Goal: Information Seeking & Learning: Learn about a topic

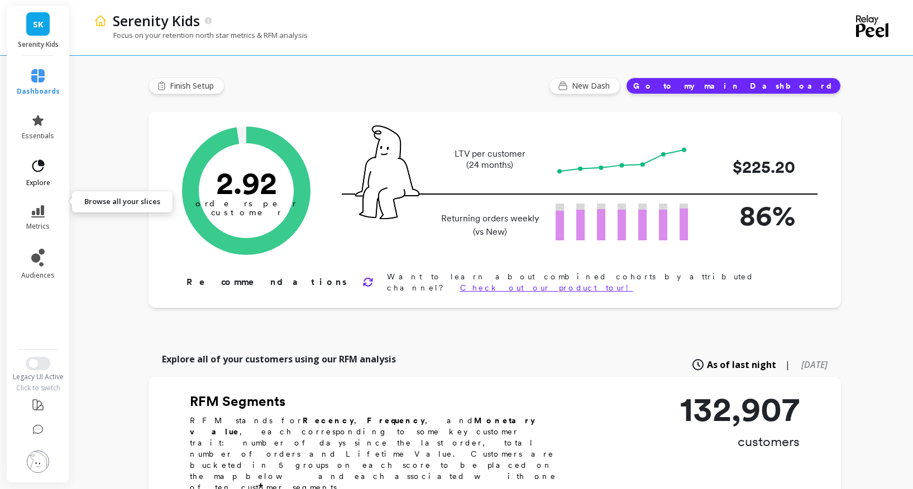
click at [50, 188] on span "explore" at bounding box center [38, 183] width 24 height 9
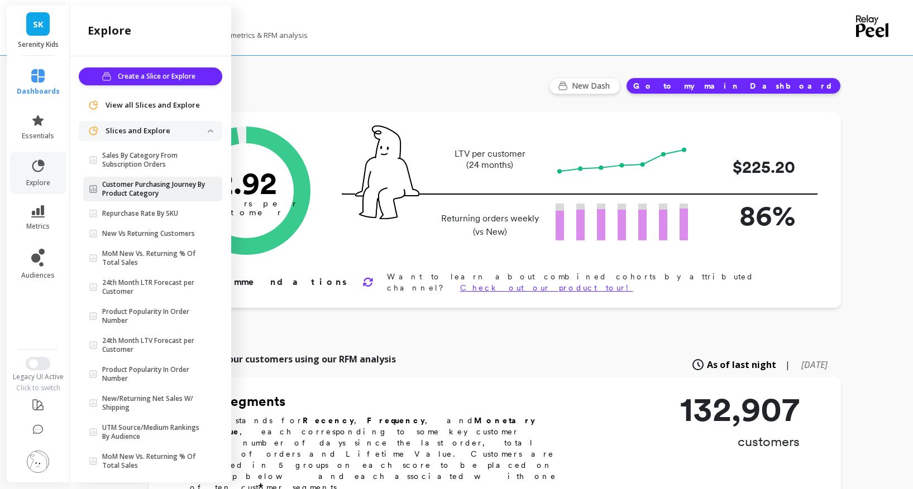
click at [175, 198] on p "Customer Purchasing Journey By Product Category" at bounding box center [154, 189] width 105 height 18
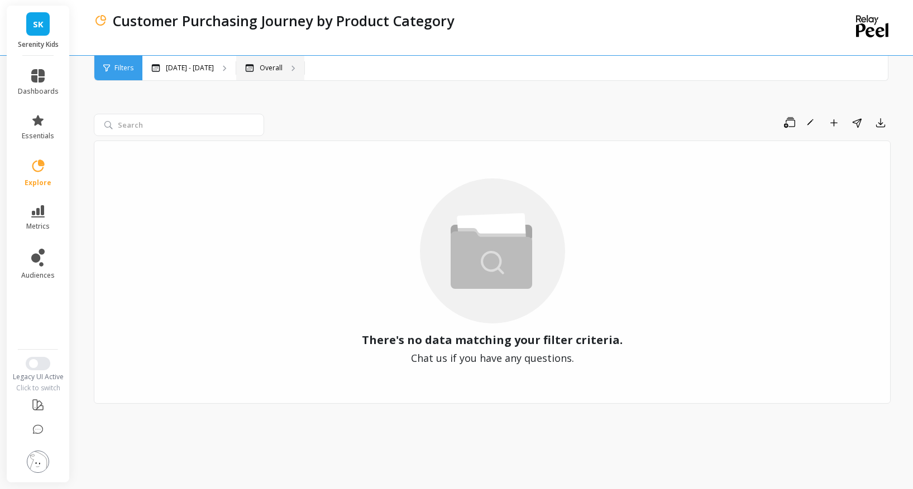
click at [282, 68] on div "Overall" at bounding box center [263, 68] width 37 height 9
click at [214, 69] on p "May 1 - Oct 9" at bounding box center [190, 68] width 48 height 9
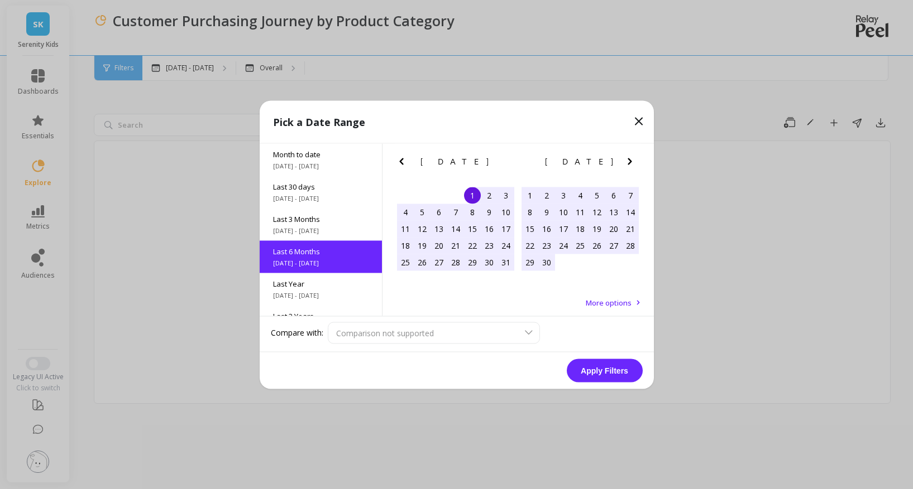
click at [401, 162] on icon "Previous Month" at bounding box center [401, 161] width 4 height 7
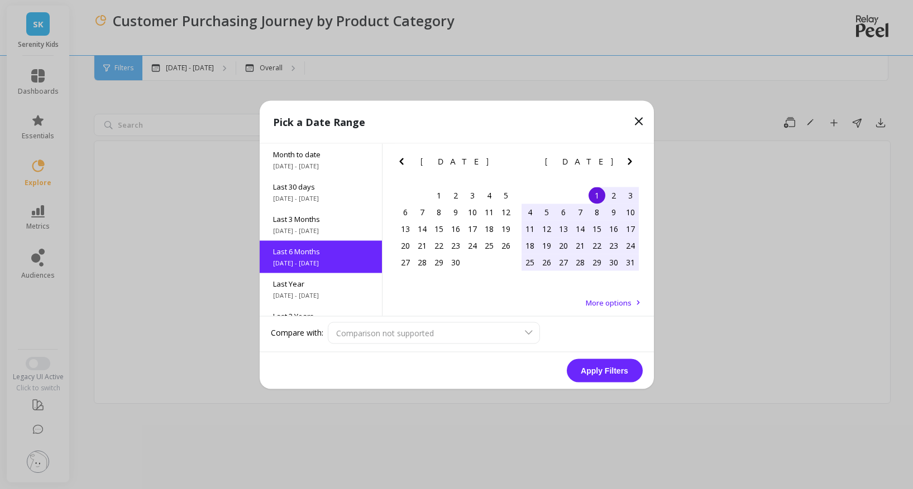
click at [401, 162] on icon "Previous Month" at bounding box center [401, 161] width 4 height 7
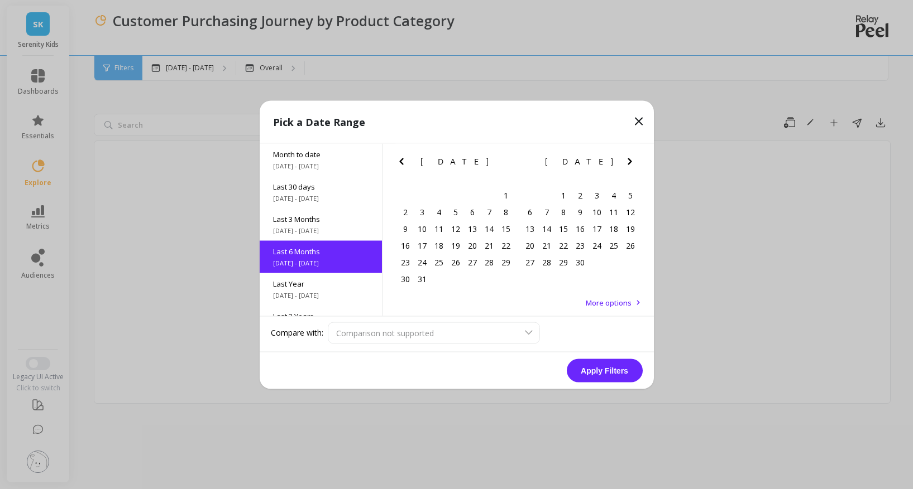
click at [401, 162] on icon "Previous Month" at bounding box center [401, 161] width 4 height 7
click at [457, 198] on div "1" at bounding box center [455, 195] width 17 height 17
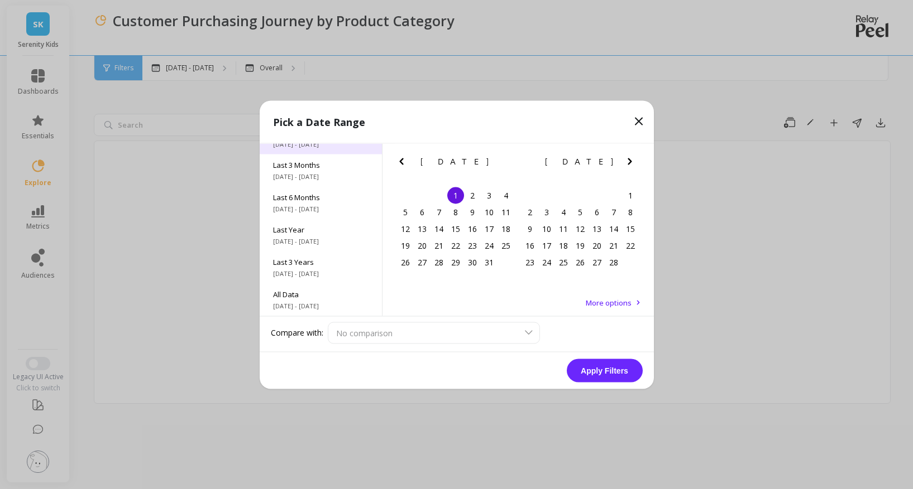
scroll to position [78, 0]
click at [297, 289] on span "All Data" at bounding box center [320, 294] width 95 height 10
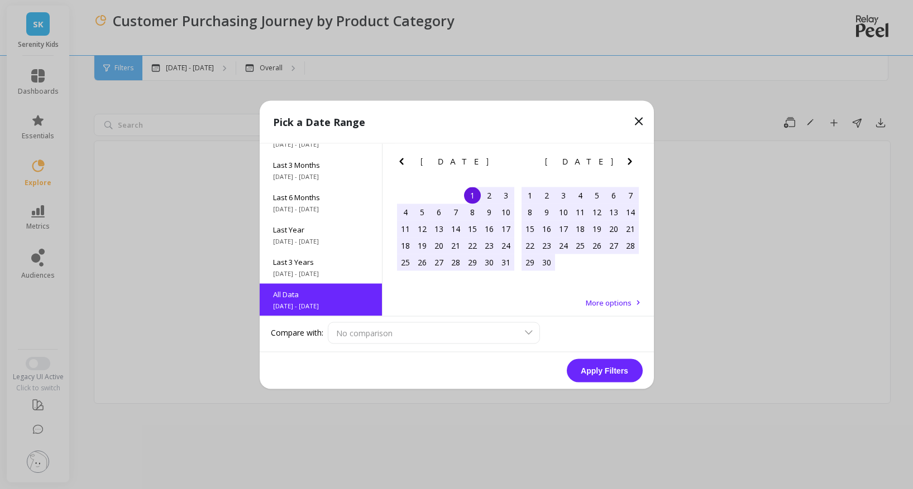
scroll to position [1, 0]
click at [309, 256] on span "Last 3 Years" at bounding box center [320, 261] width 95 height 10
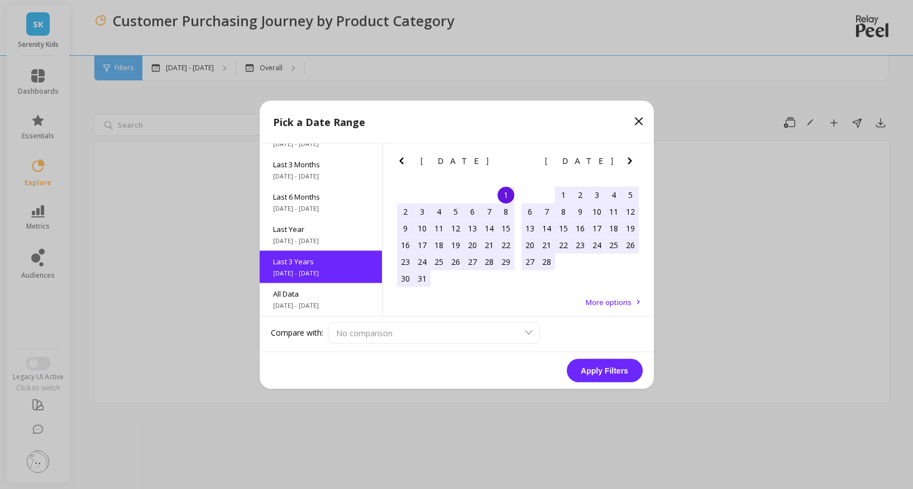
click at [609, 376] on button "Apply Filters" at bounding box center [604, 370] width 76 height 23
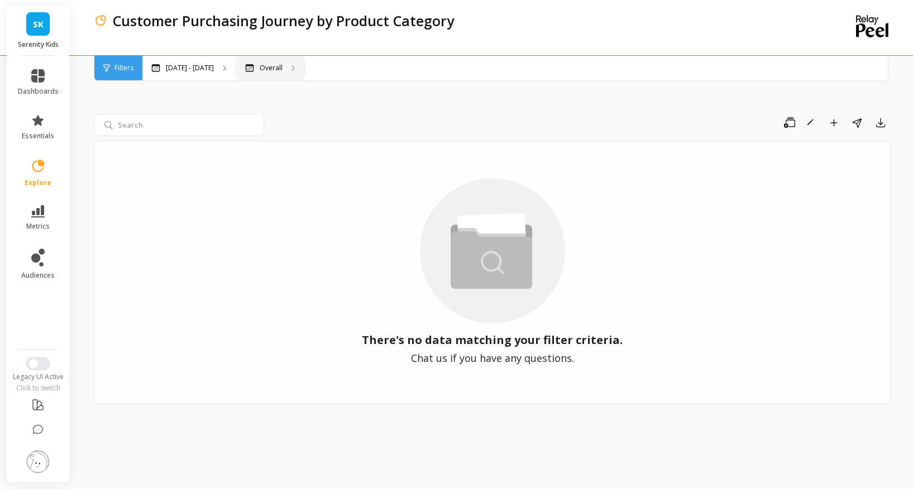
click at [282, 69] on p "Overall" at bounding box center [271, 68] width 23 height 9
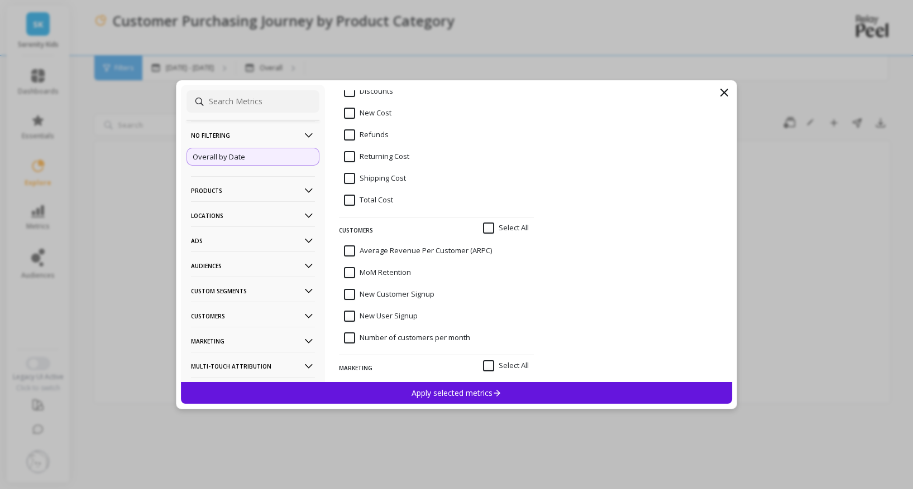
scroll to position [151, 0]
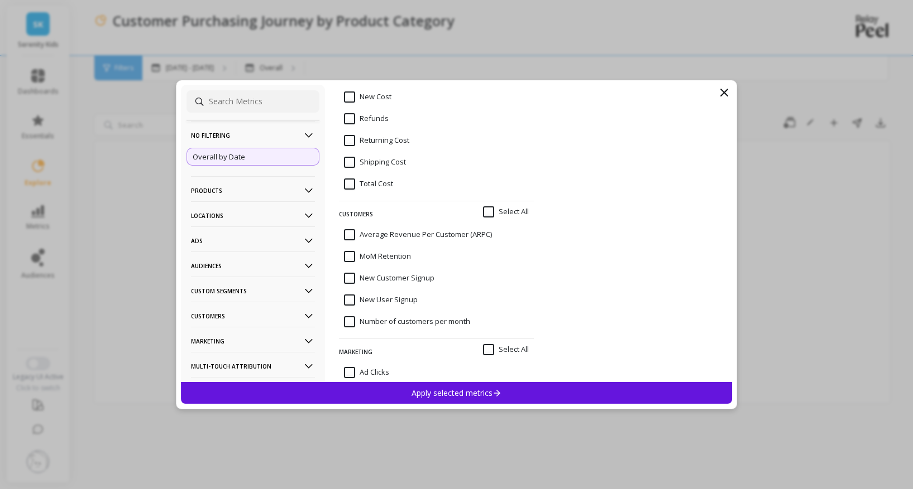
click at [278, 196] on p "Products" at bounding box center [253, 190] width 124 height 28
click at [252, 210] on p "Product Collections" at bounding box center [225, 212] width 65 height 10
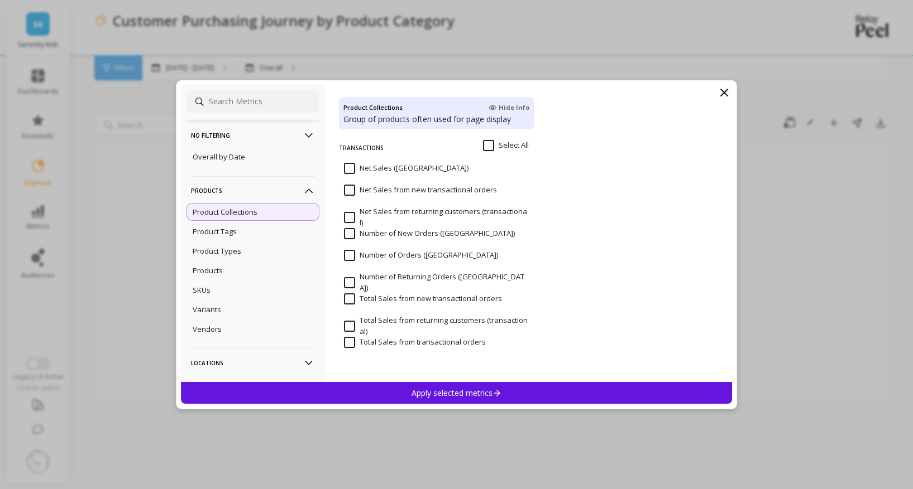
scroll to position [14, 0]
click at [223, 252] on p "Product Types" at bounding box center [217, 251] width 49 height 10
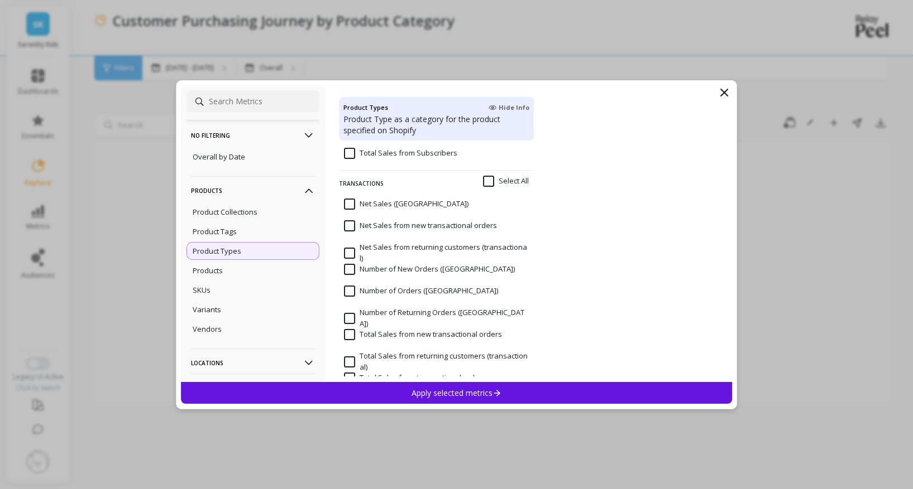
scroll to position [1968, 0]
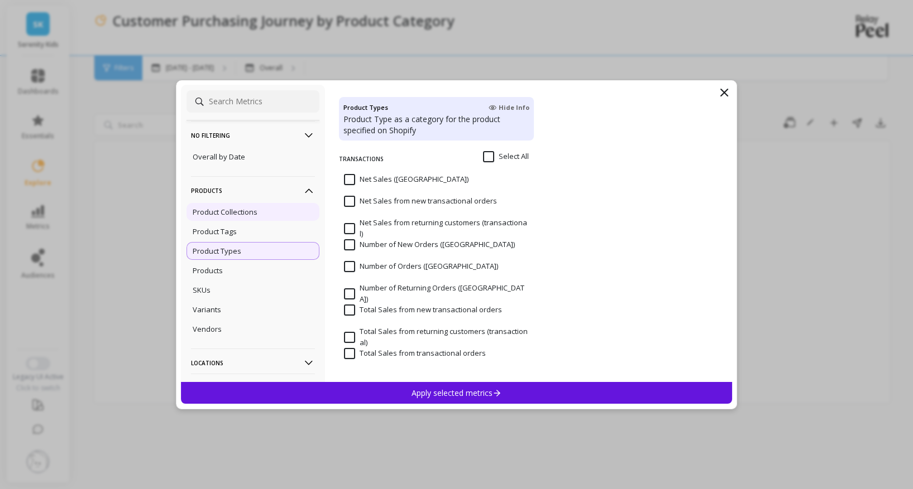
click at [242, 217] on p "Product Collections" at bounding box center [225, 212] width 65 height 10
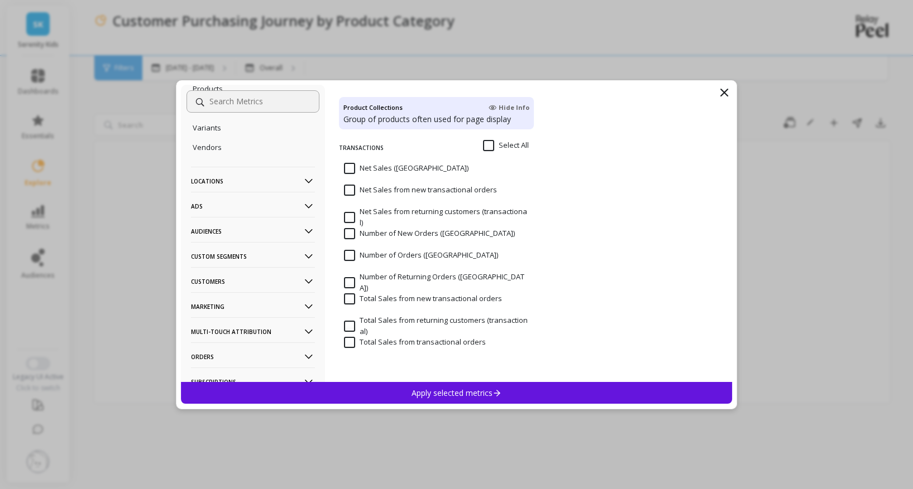
click at [411, 392] on p "Apply selected metrics" at bounding box center [456, 393] width 90 height 11
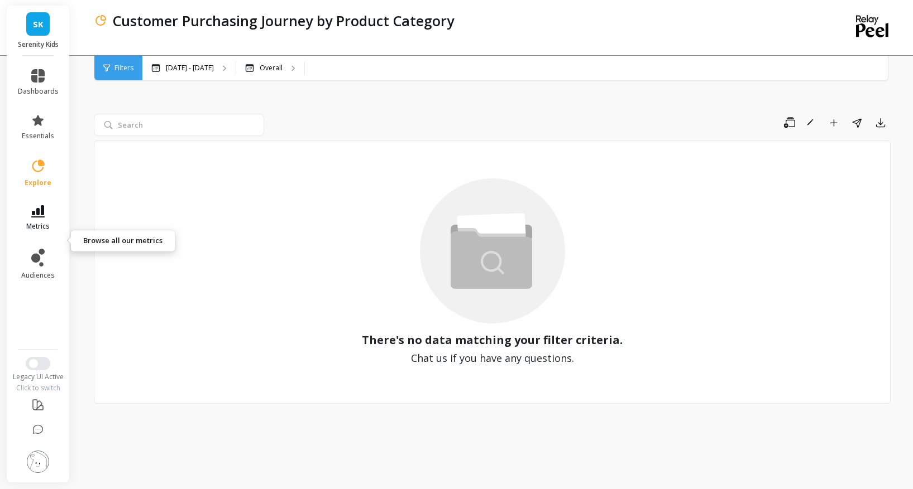
click at [45, 218] on icon at bounding box center [37, 211] width 13 height 12
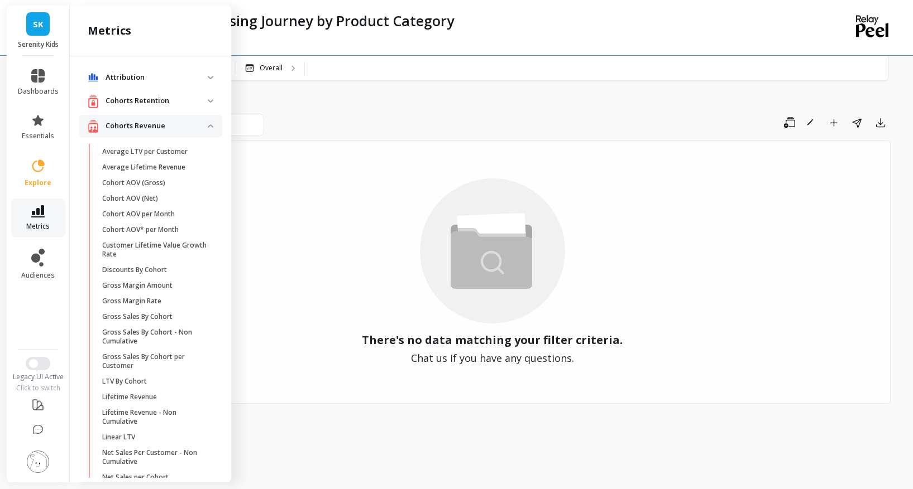
scroll to position [574, 0]
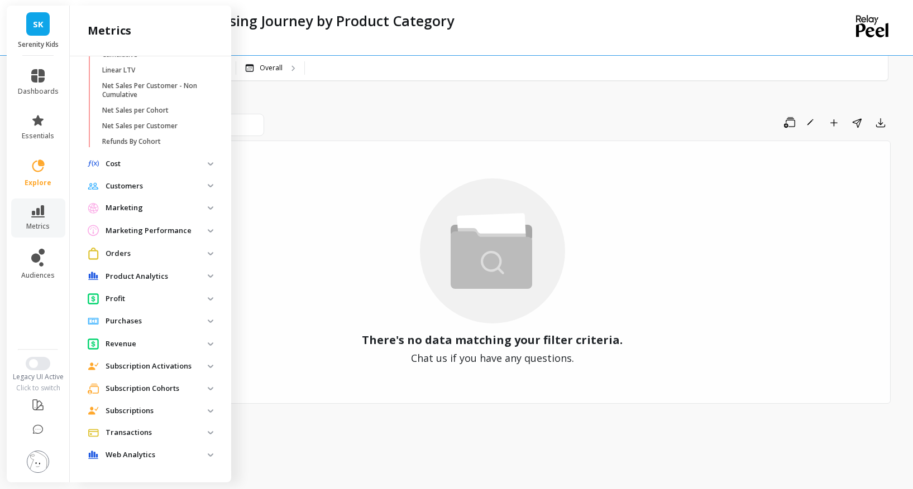
click at [168, 248] on p "Orders" at bounding box center [156, 253] width 102 height 11
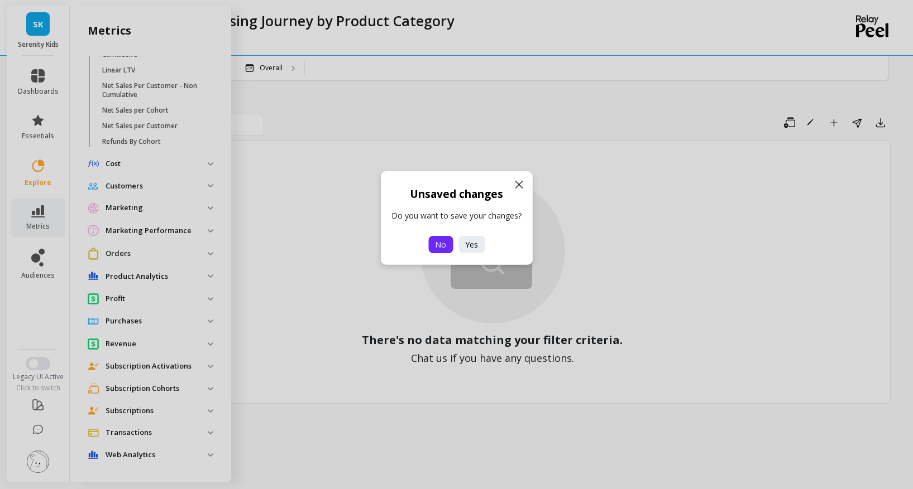
click at [442, 249] on span "No" at bounding box center [440, 244] width 11 height 11
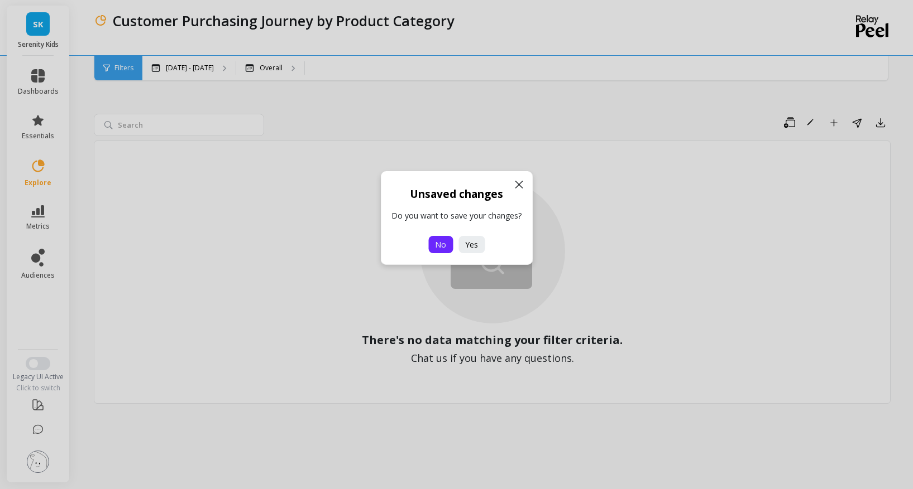
click at [441, 247] on span "No" at bounding box center [440, 244] width 11 height 11
click at [441, 248] on span "No" at bounding box center [440, 244] width 11 height 11
click at [513, 185] on icon at bounding box center [518, 184] width 13 height 13
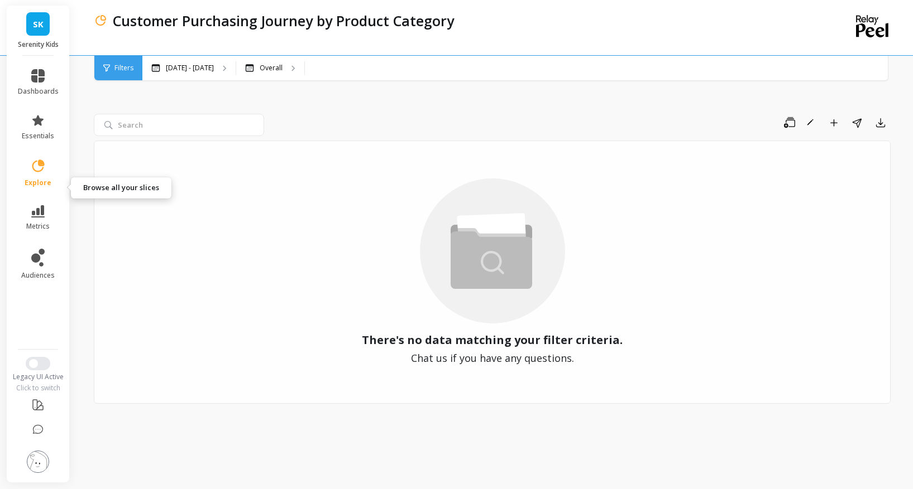
click at [46, 174] on icon at bounding box center [38, 167] width 16 height 16
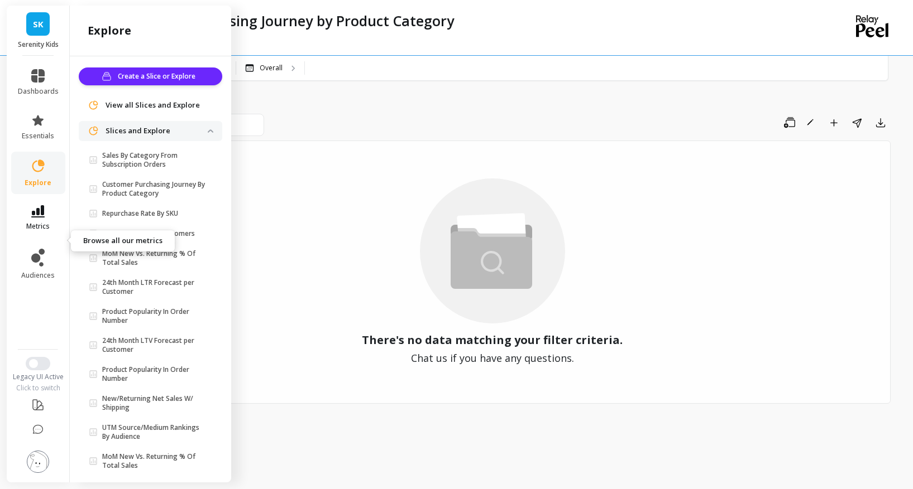
click at [44, 218] on icon at bounding box center [37, 211] width 13 height 12
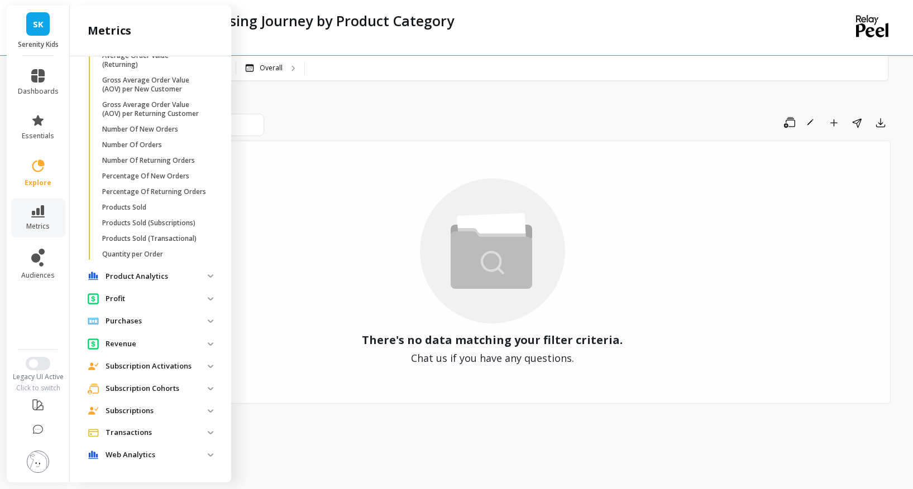
scroll to position [1111, 0]
click at [208, 282] on p "Product Analytics" at bounding box center [156, 276] width 102 height 11
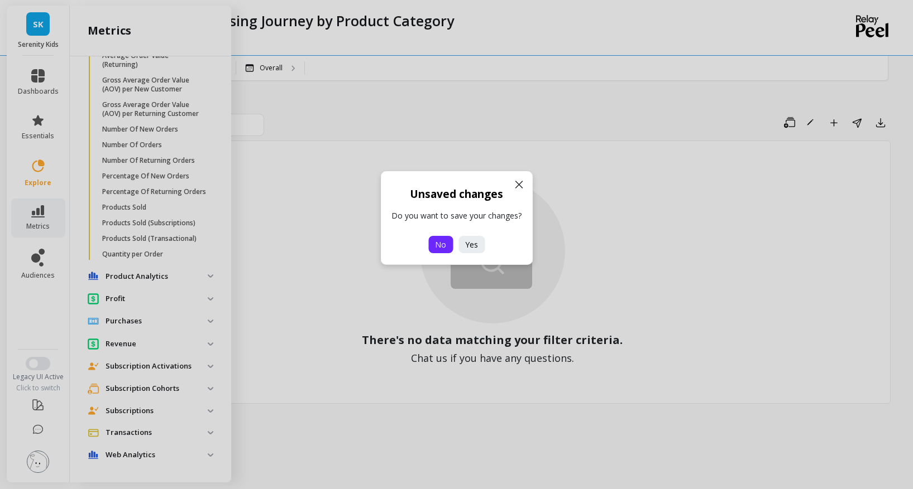
click at [445, 249] on span "No" at bounding box center [440, 244] width 11 height 11
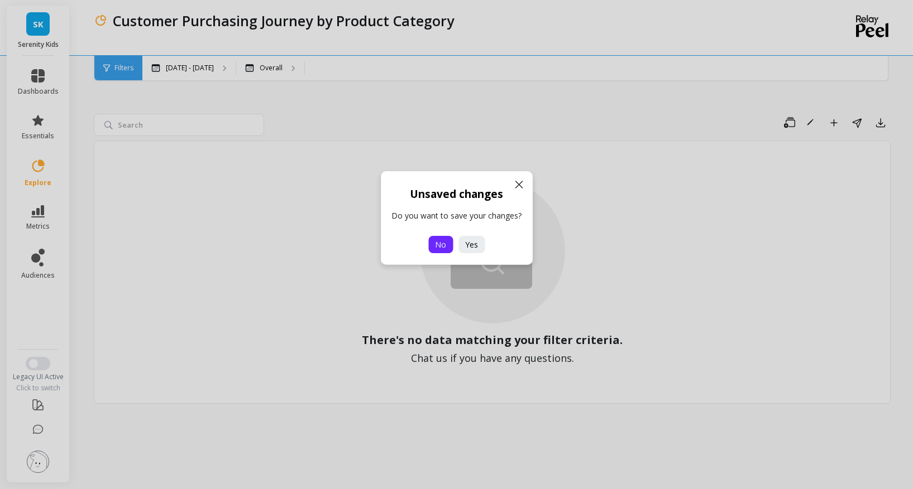
click at [445, 249] on span "No" at bounding box center [440, 244] width 11 height 11
click at [515, 185] on icon at bounding box center [518, 184] width 13 height 13
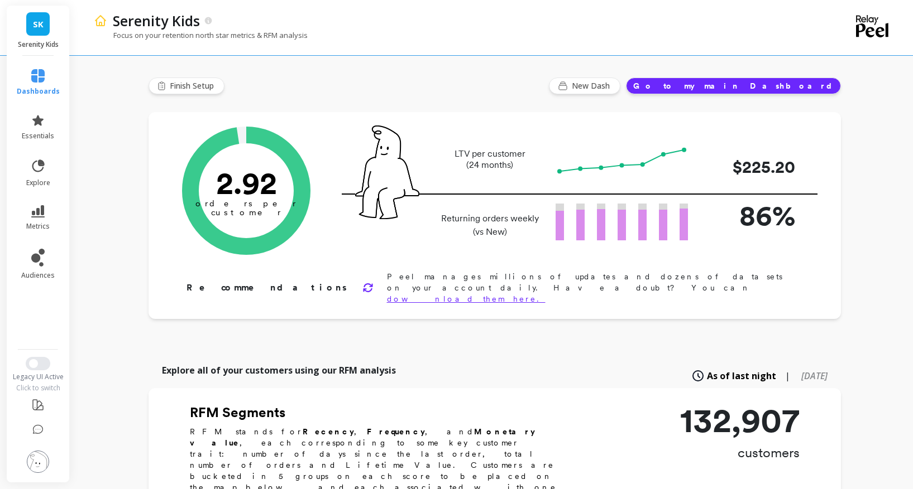
click at [51, 238] on li "metrics" at bounding box center [38, 218] width 56 height 39
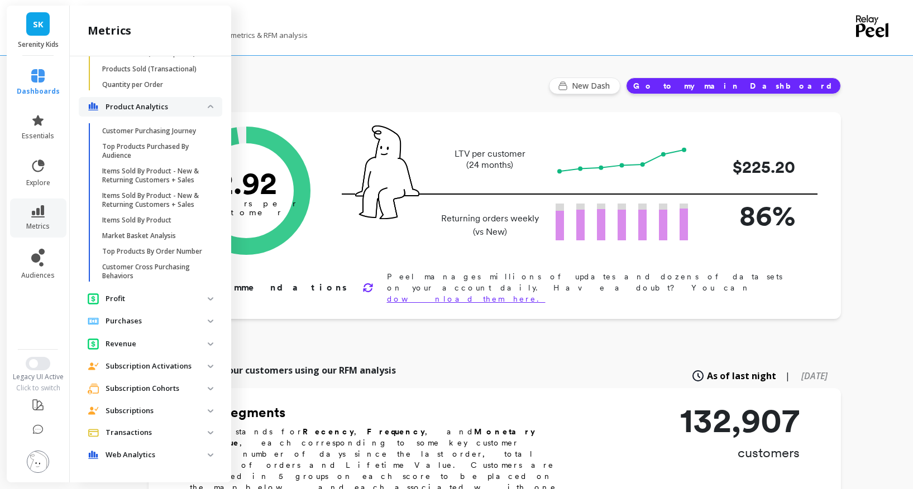
scroll to position [1210, 0]
click at [180, 136] on p "Customer Purchasing Journey" at bounding box center [149, 131] width 94 height 9
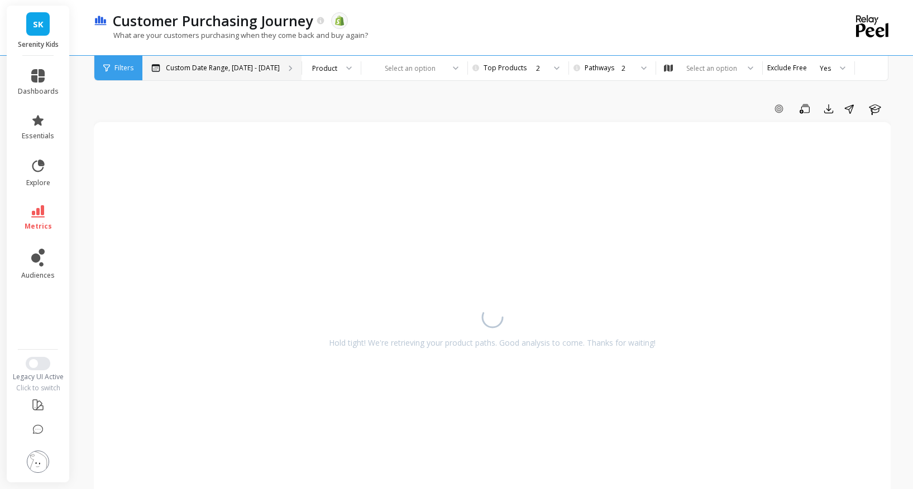
click at [280, 67] on p "Custom Date Range, May 1 - Oct 9" at bounding box center [223, 68] width 114 height 9
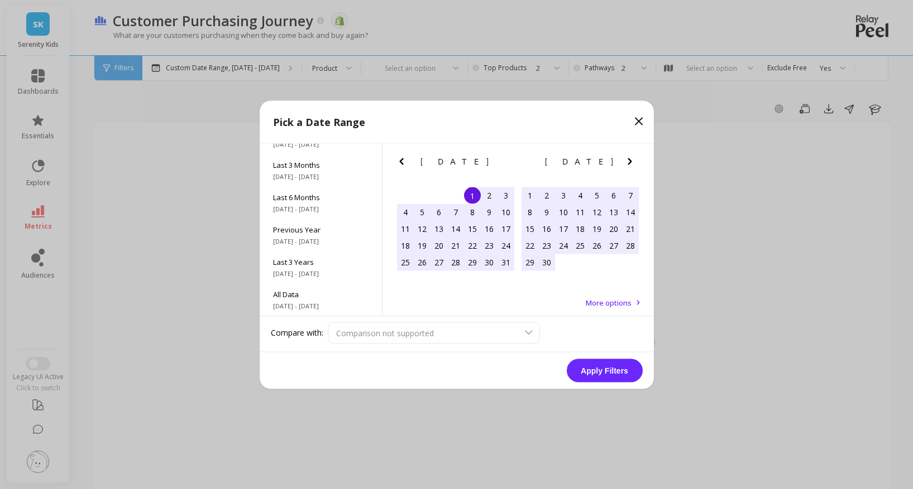
scroll to position [172, 0]
click at [328, 267] on span "Last 3 Years" at bounding box center [320, 262] width 95 height 10
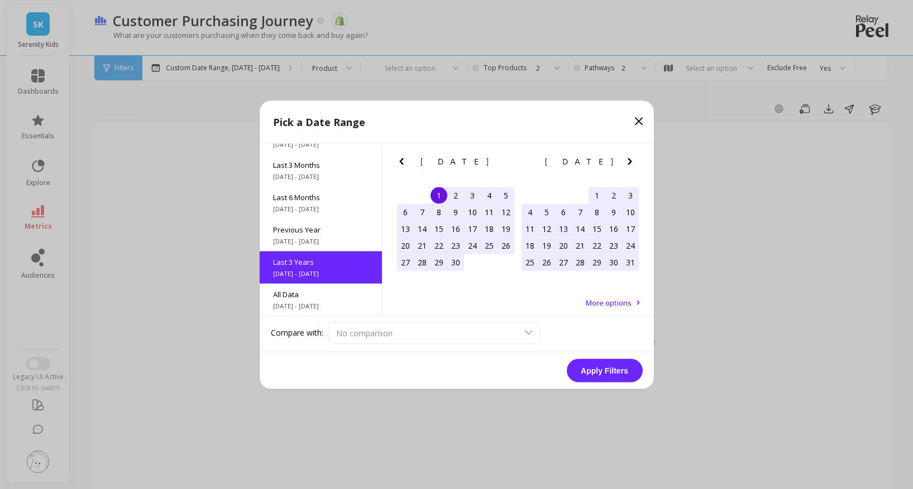
scroll to position [1, 0]
click at [603, 379] on button "Apply Filters" at bounding box center [604, 370] width 76 height 23
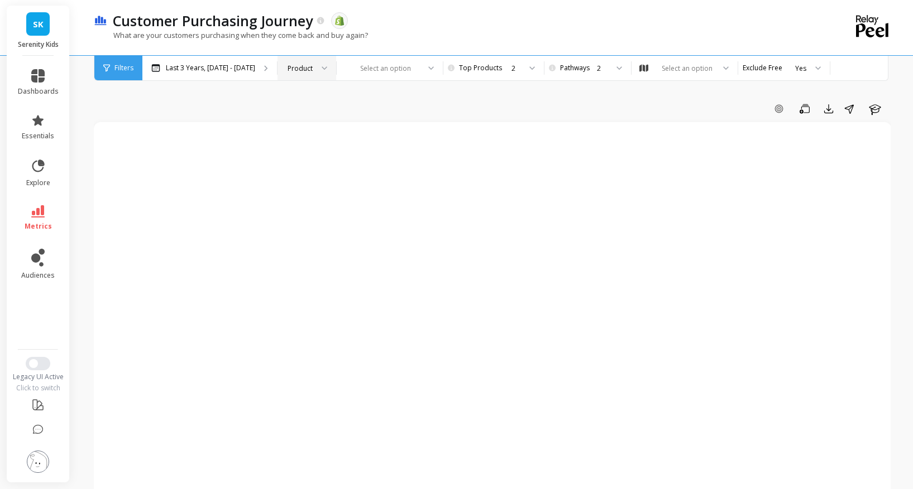
click at [327, 63] on div at bounding box center [320, 68] width 13 height 25
click at [329, 121] on div "Product Type" at bounding box center [307, 120] width 44 height 11
click at [330, 71] on div "Product Type" at bounding box center [308, 68] width 42 height 11
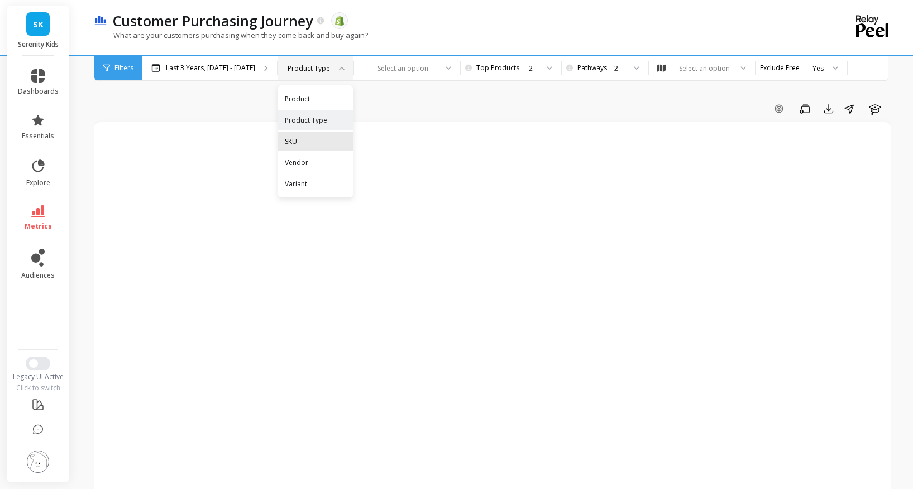
click at [346, 145] on div "SKU" at bounding box center [315, 141] width 61 height 11
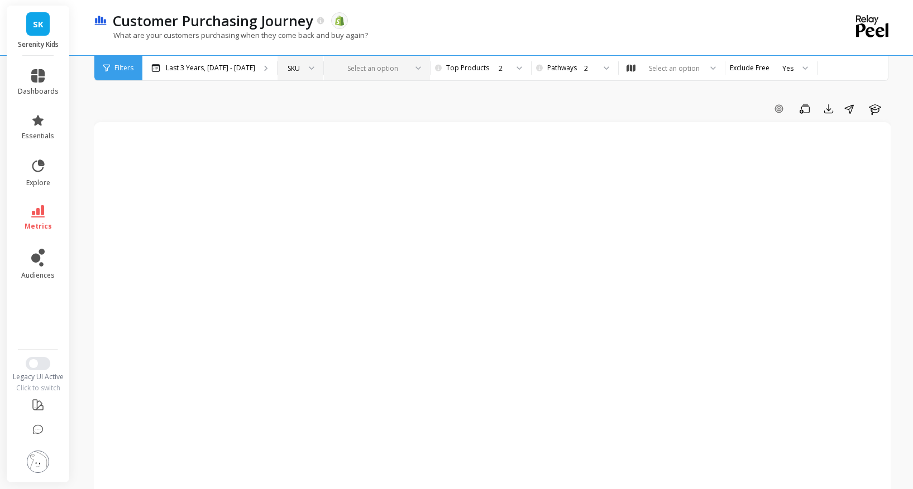
click at [406, 70] on div at bounding box center [370, 68] width 73 height 11
click at [314, 72] on div at bounding box center [307, 68] width 13 height 25
click at [316, 98] on div "Product" at bounding box center [300, 99] width 31 height 11
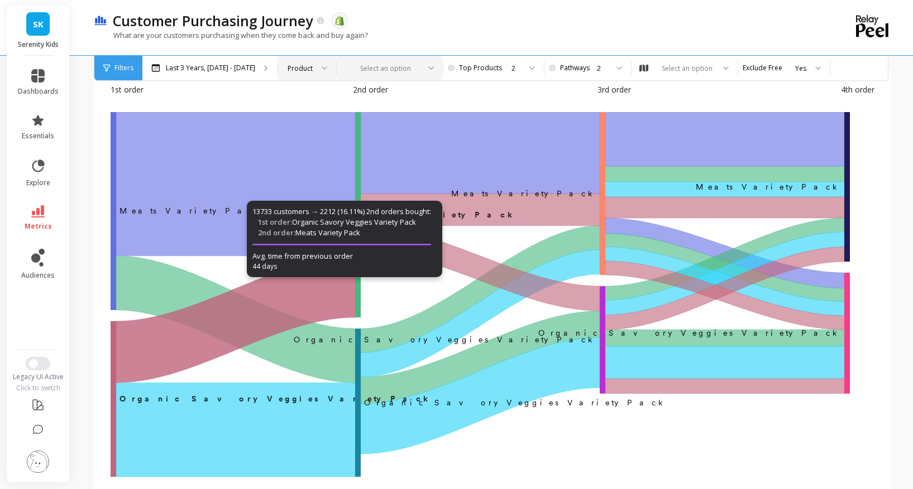
scroll to position [55, 0]
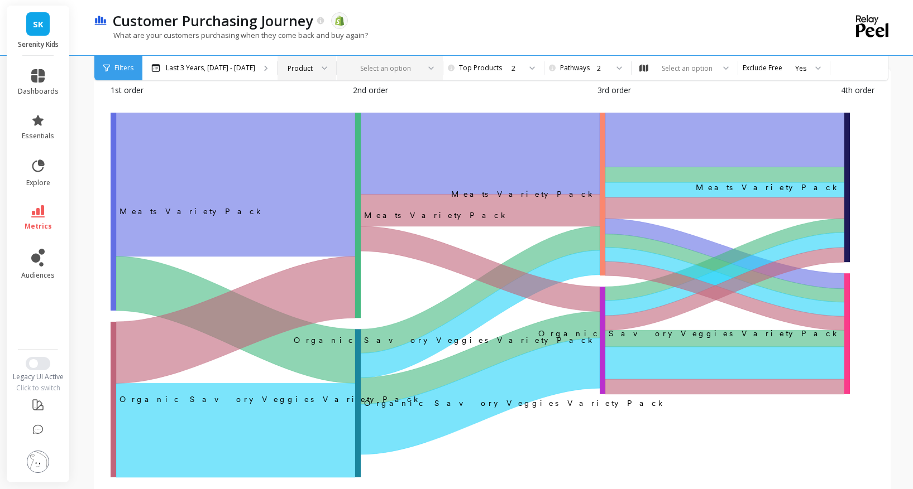
click at [314, 68] on div "Product" at bounding box center [299, 68] width 27 height 11
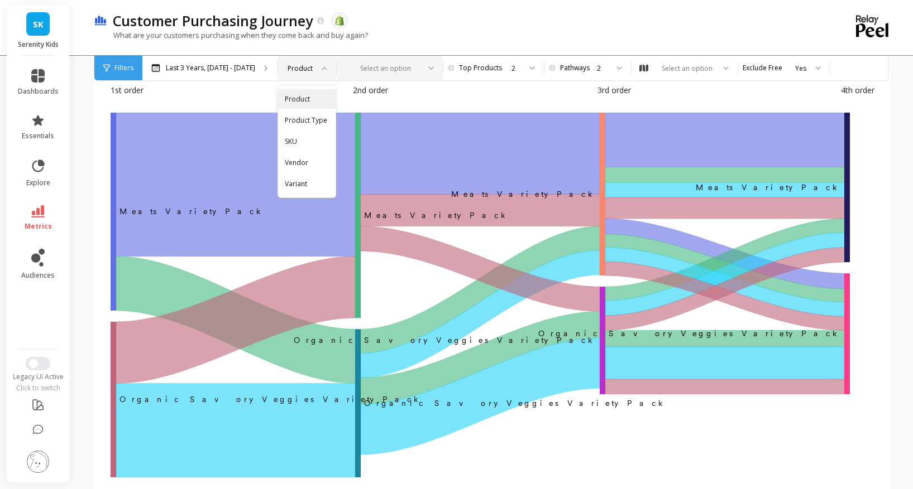
click at [501, 104] on div "1st order 2nd order 3rd order 4th order" at bounding box center [492, 98] width 763 height 28
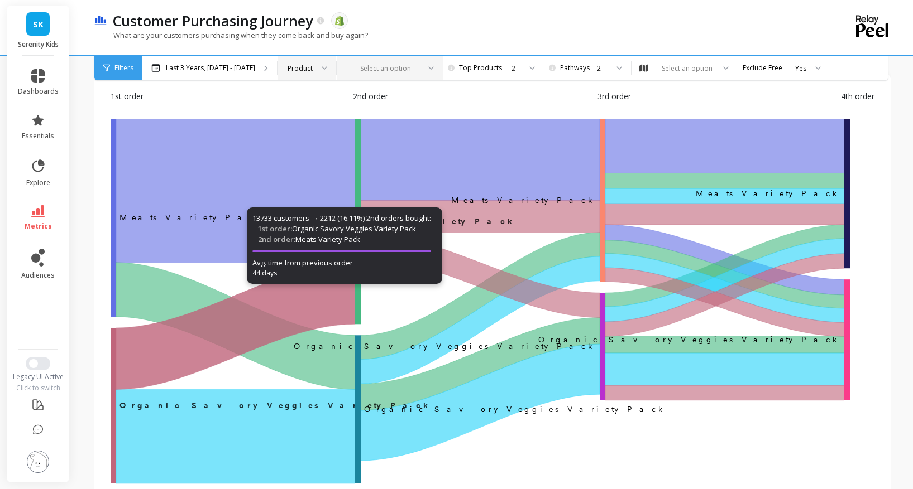
scroll to position [49, 0]
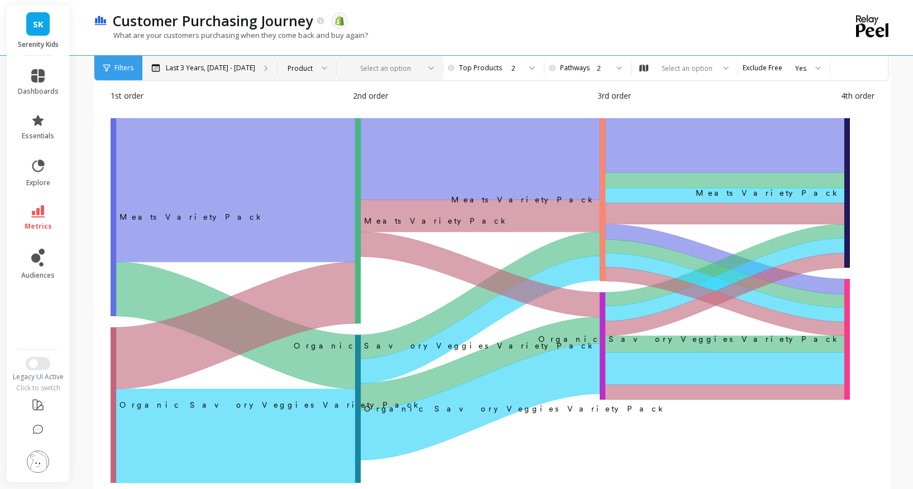
click at [255, 66] on p "Last 3 Years, Nov 1, 2022 - Oct 31, 2025" at bounding box center [210, 68] width 89 height 9
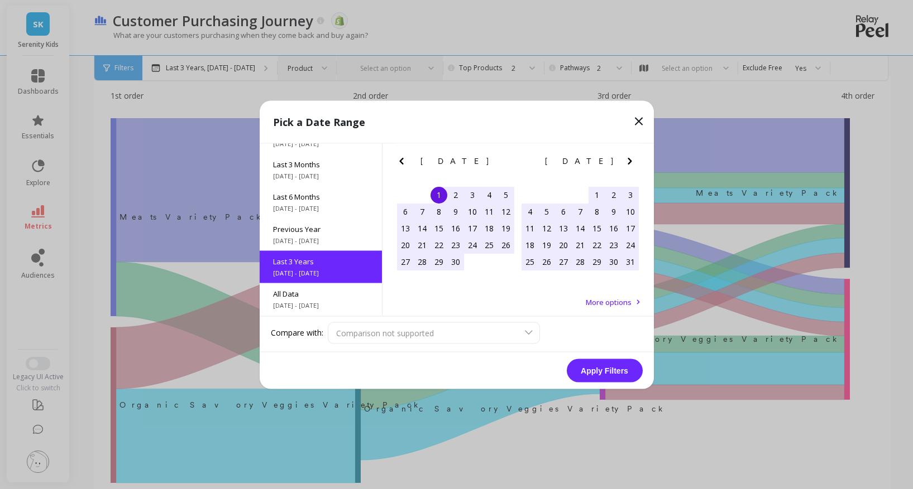
scroll to position [185, 0]
click at [315, 171] on span "8/1/2025 - 10/31/2025" at bounding box center [320, 175] width 95 height 9
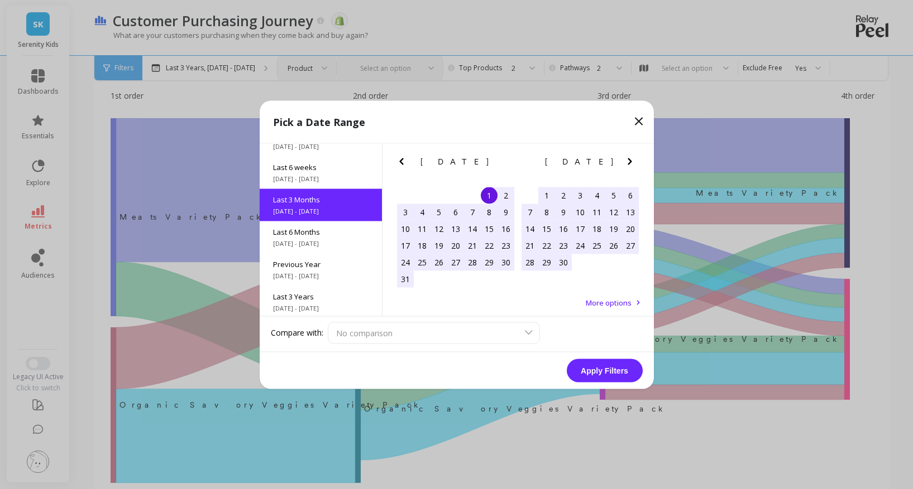
scroll to position [110, 0]
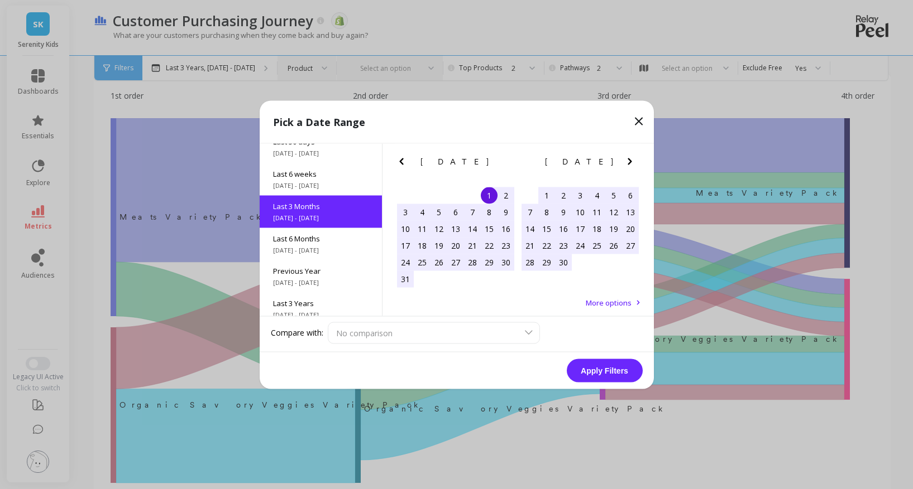
click at [629, 380] on button "Apply Filters" at bounding box center [604, 370] width 76 height 23
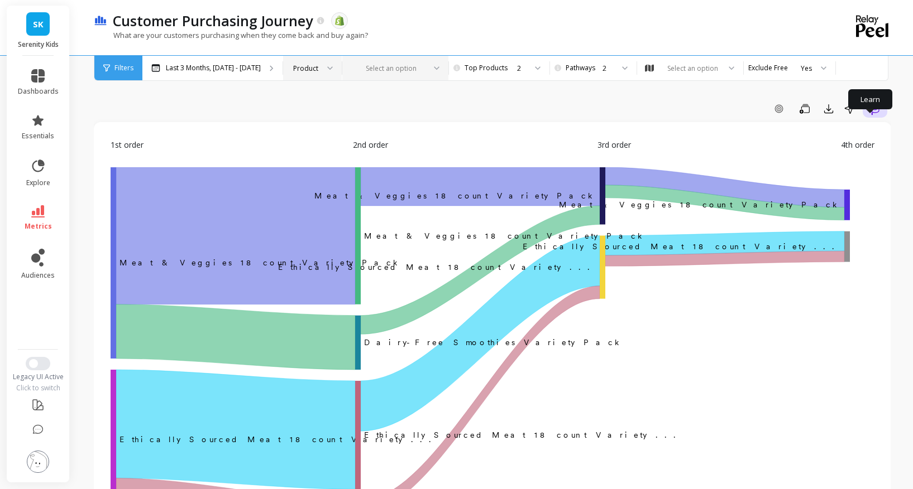
click at [868, 116] on icon "button" at bounding box center [874, 108] width 13 height 13
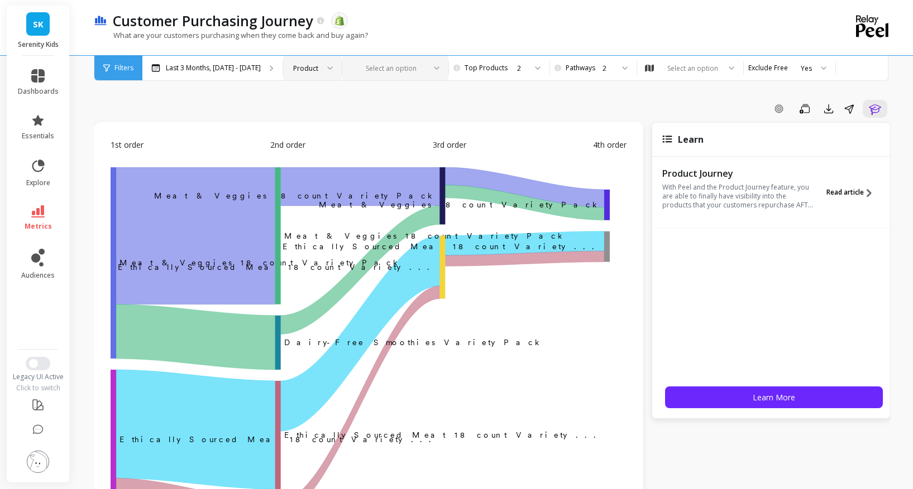
click at [845, 197] on span "Read article" at bounding box center [844, 192] width 37 height 9
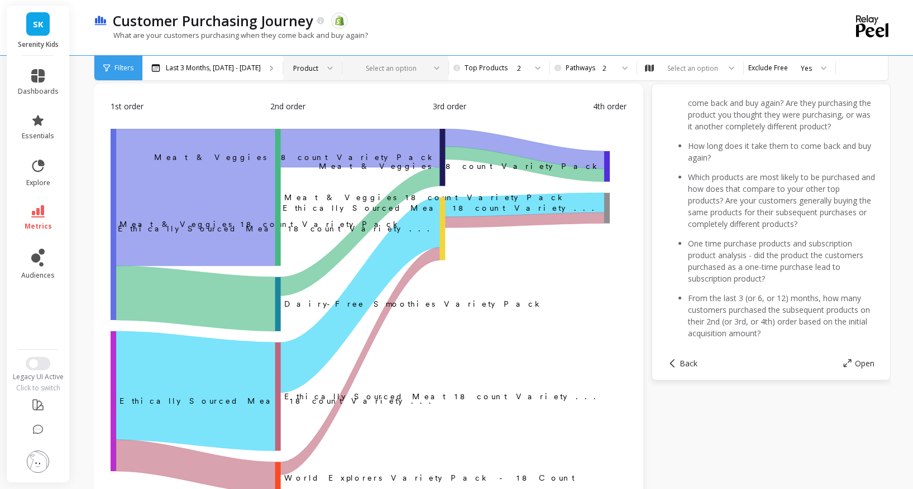
scroll to position [40, 0]
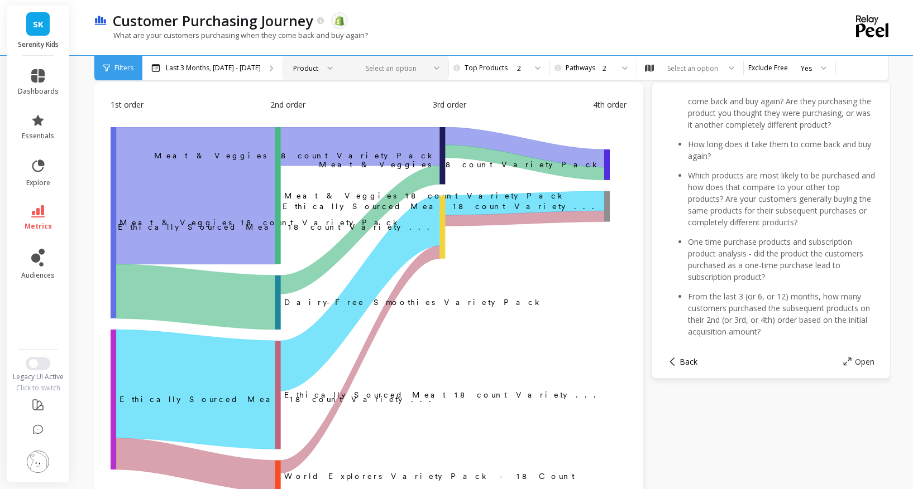
click at [693, 367] on span "Back" at bounding box center [688, 362] width 18 height 11
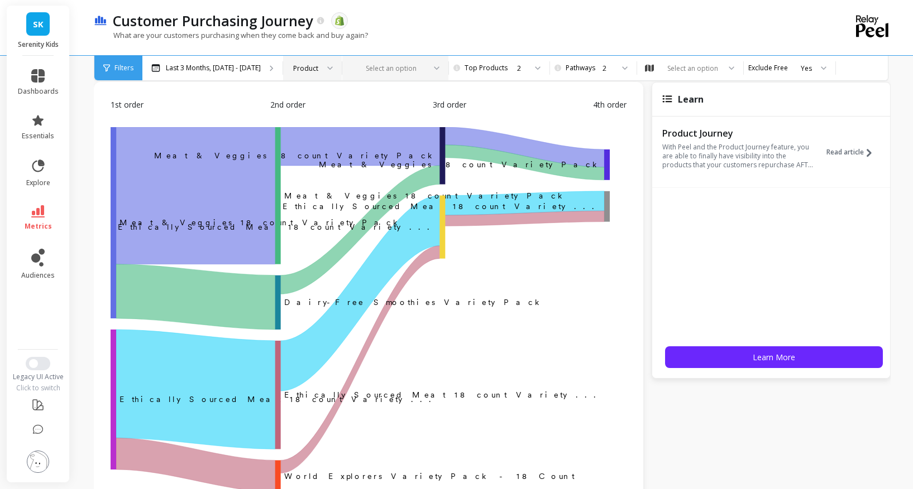
click at [675, 117] on div "Learn" at bounding box center [771, 100] width 238 height 34
click at [715, 78] on div "Add Goal Save Export Share Learn" at bounding box center [492, 69] width 796 height 18
click at [897, 124] on div "Customer Purchasing Journey The data you are viewing comes from: Shopify What a…" at bounding box center [494, 467] width 837 height 1014
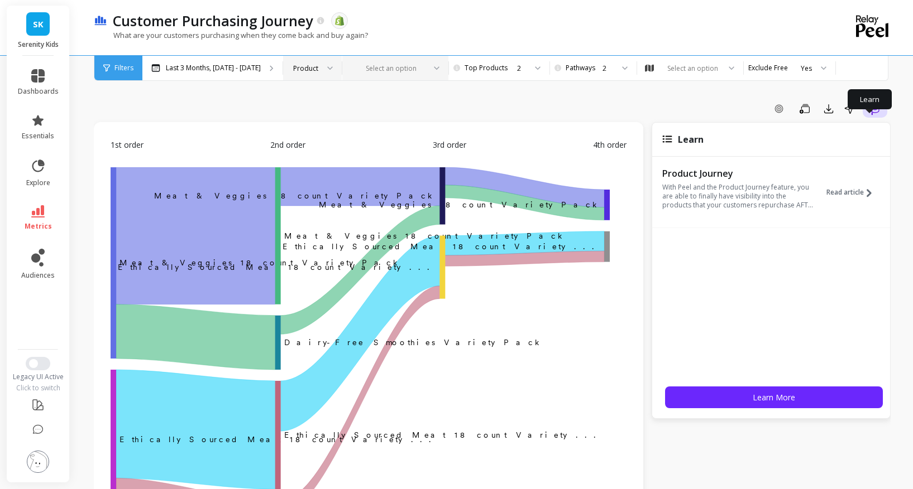
click at [868, 116] on icon "button" at bounding box center [874, 108] width 13 height 13
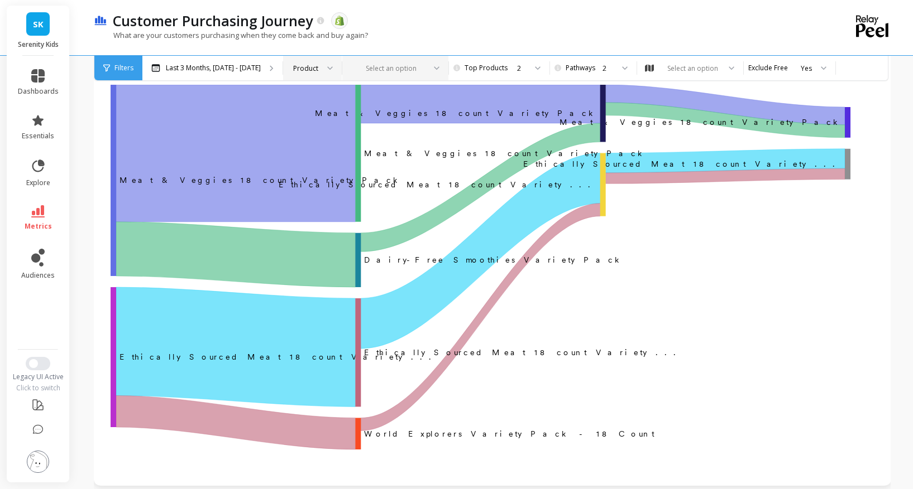
scroll to position [79, 0]
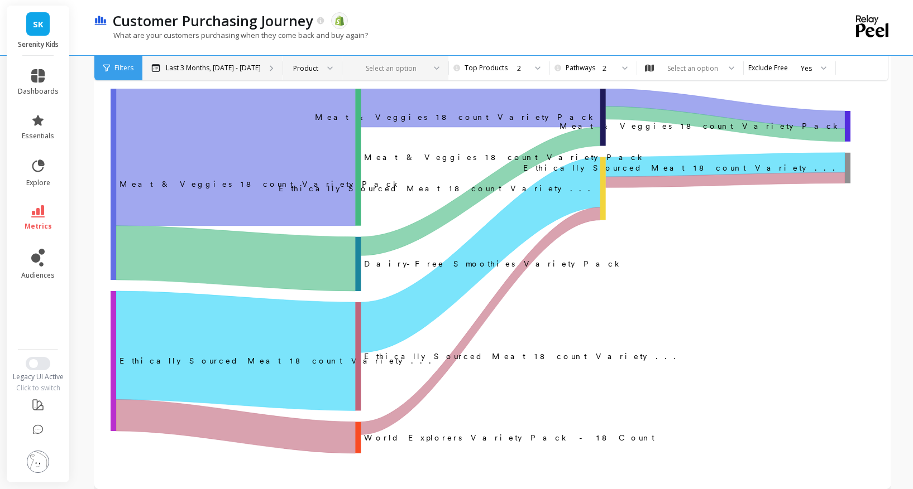
click at [261, 73] on p "Last 3 Months, Aug 1 - Oct 31" at bounding box center [213, 68] width 95 height 9
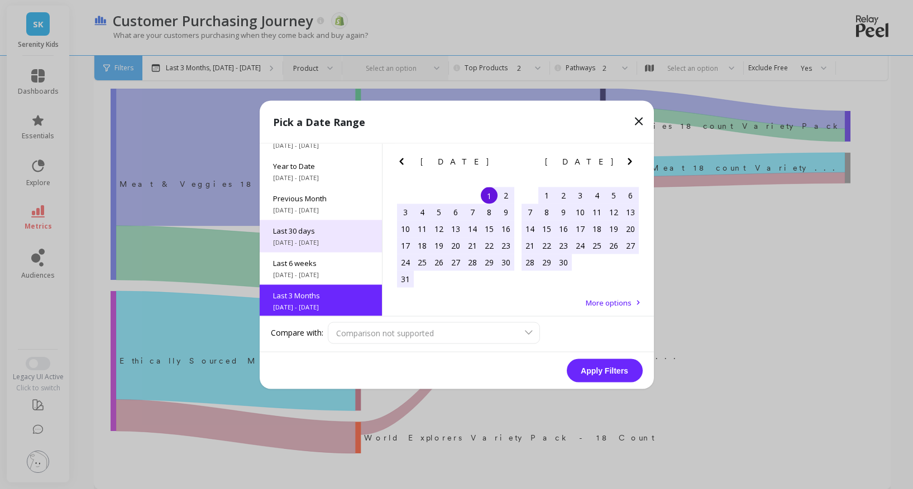
scroll to position [19, 0]
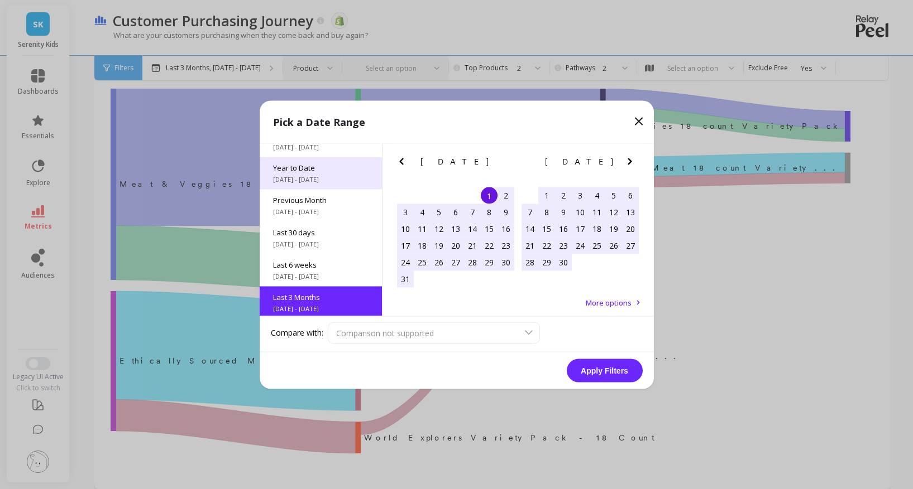
click at [318, 171] on span "Year to Date" at bounding box center [320, 167] width 95 height 10
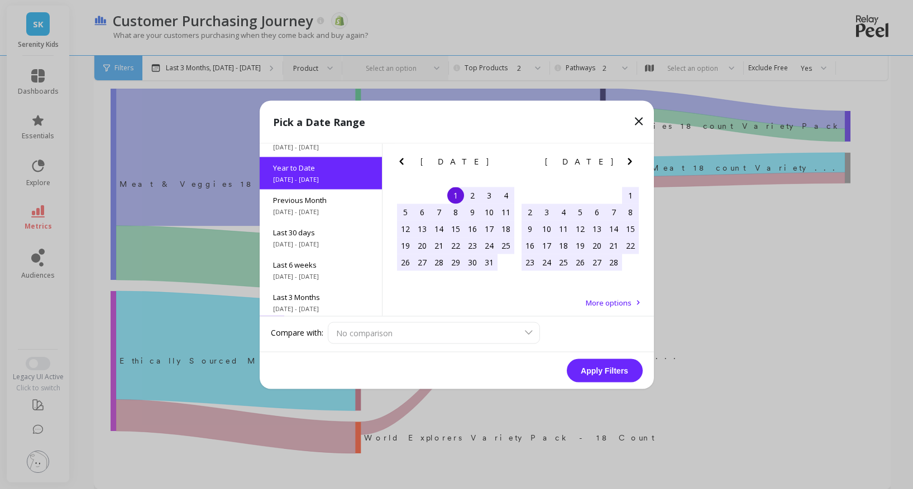
scroll to position [0, 0]
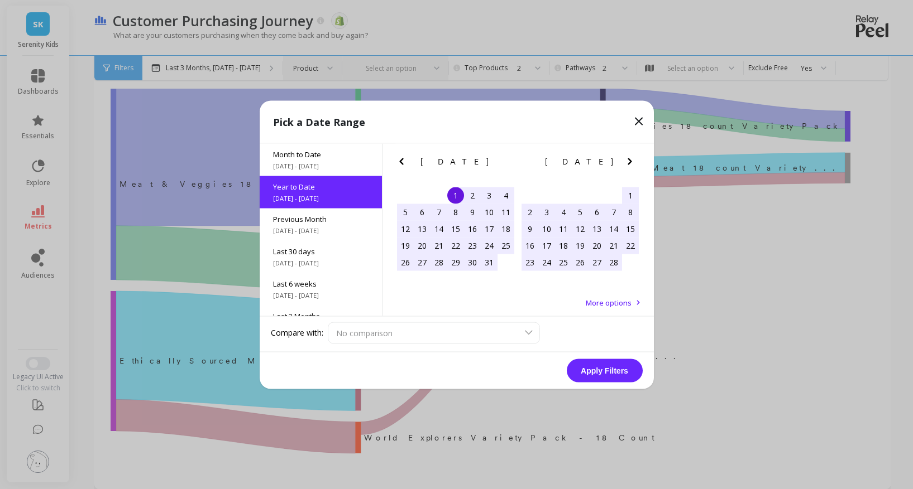
click at [604, 377] on button "Apply Filters" at bounding box center [604, 370] width 76 height 23
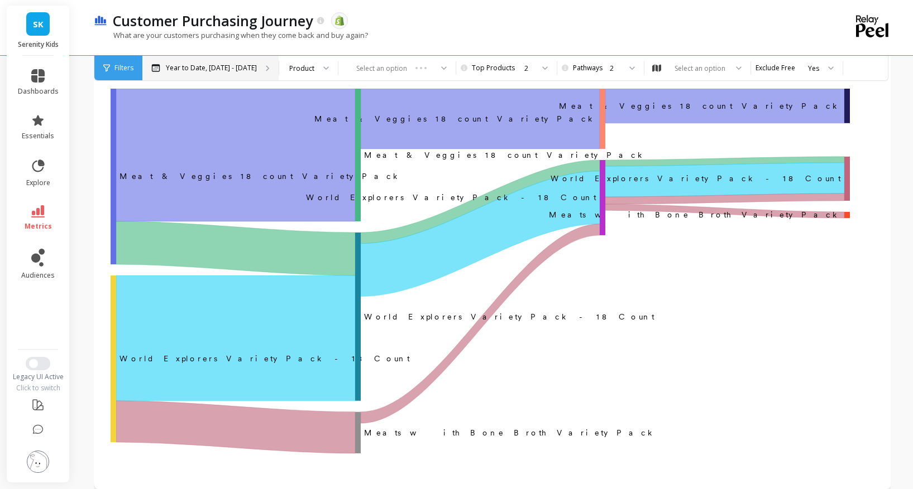
click at [257, 64] on p "Year to Date, Jan 1 - Oct 10" at bounding box center [211, 68] width 91 height 9
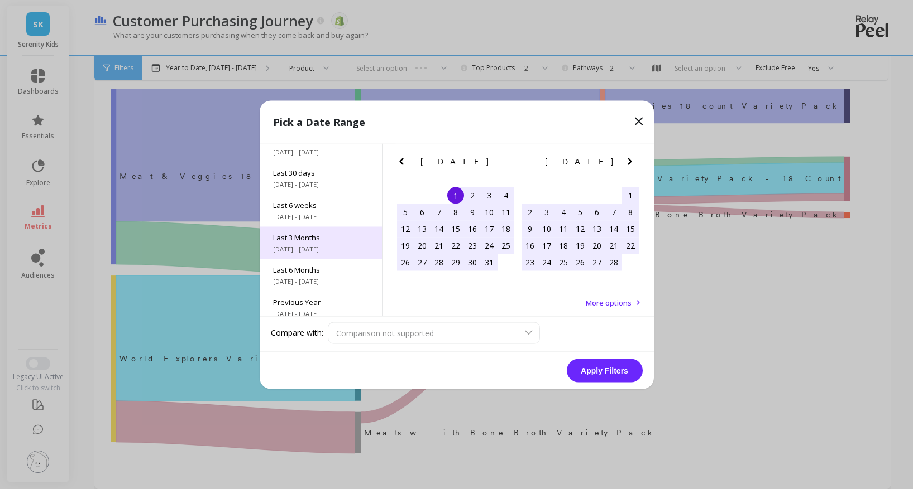
click at [323, 253] on span "8/1/2025 - 10/31/2025" at bounding box center [320, 248] width 95 height 9
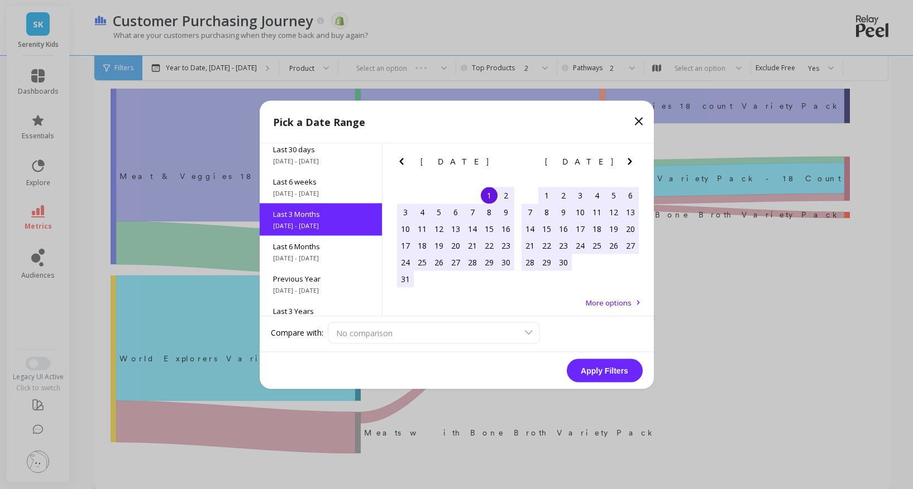
scroll to position [110, 0]
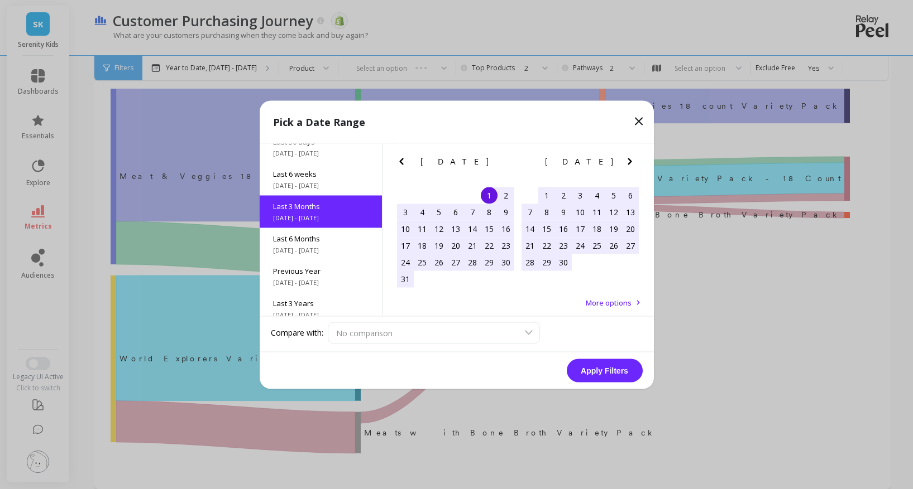
click at [602, 380] on button "Apply Filters" at bounding box center [604, 370] width 76 height 23
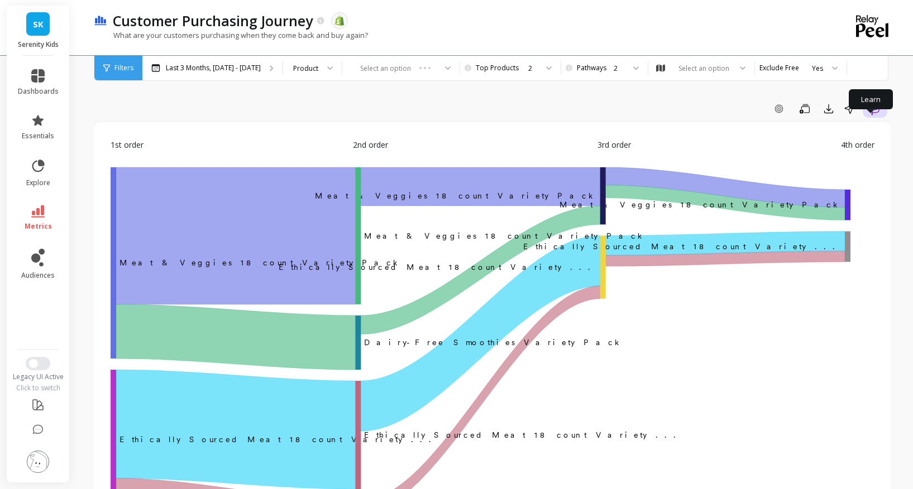
click at [868, 116] on icon "button" at bounding box center [874, 108] width 13 height 13
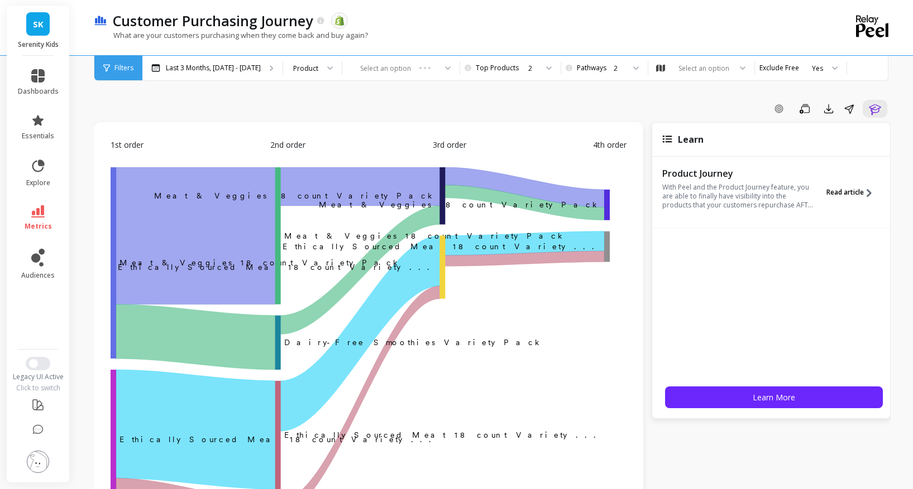
click at [845, 197] on span "Read article" at bounding box center [844, 192] width 37 height 9
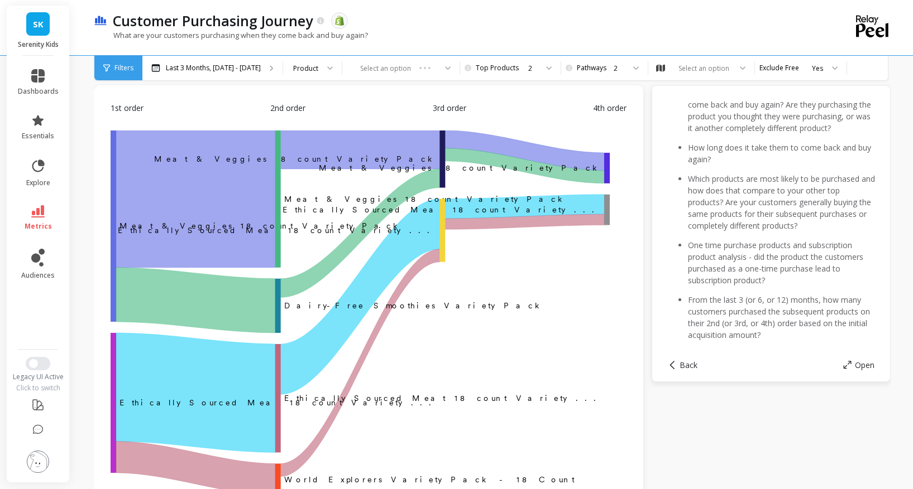
scroll to position [41, 0]
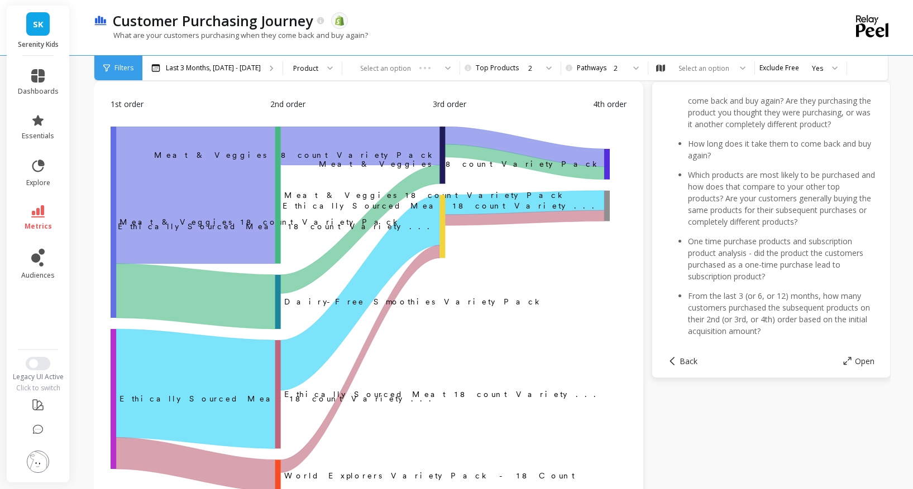
click at [584, 333] on icon "‌Meat & Veggies 18 count Variety Pack Meat & Veggies 18 count Variety Pack ​ ​M…" at bounding box center [360, 311] width 499 height 369
click at [684, 367] on span "Back" at bounding box center [688, 361] width 18 height 11
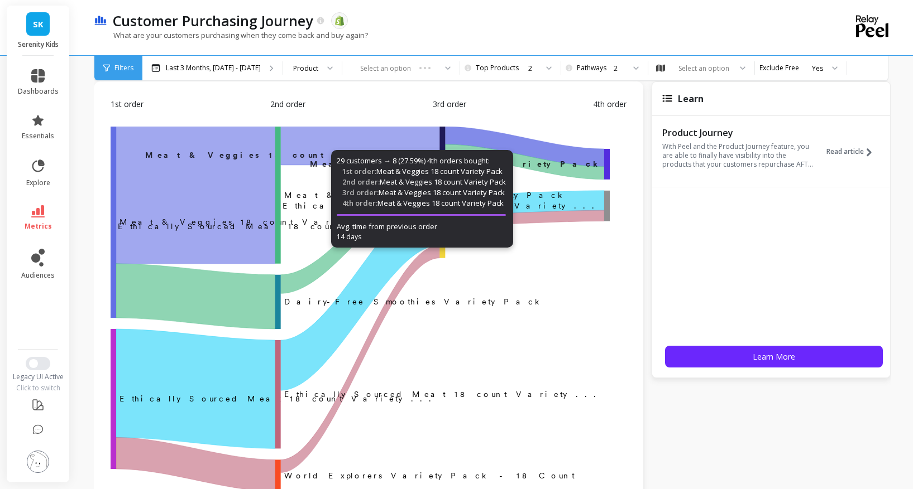
click at [371, 77] on div "Add Goal Save Export Share Learn" at bounding box center [492, 68] width 796 height 18
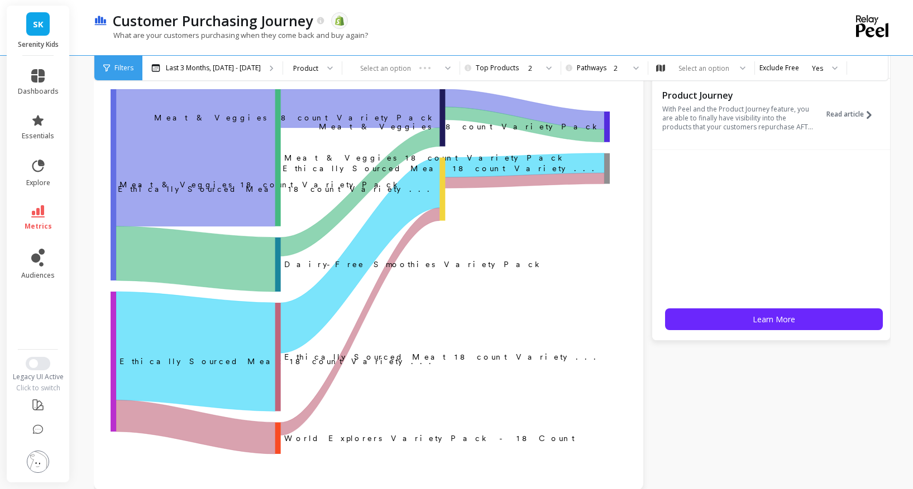
scroll to position [76, 0]
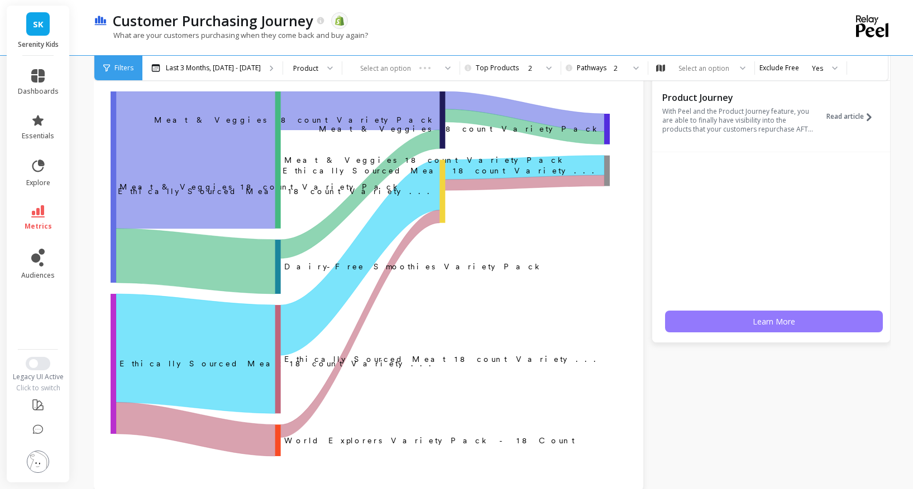
click at [735, 333] on button "Learn More" at bounding box center [774, 322] width 218 height 22
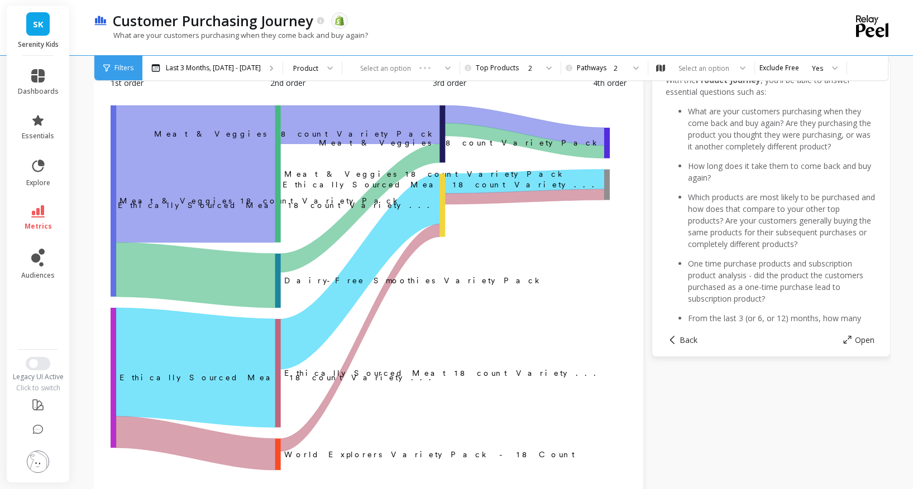
scroll to position [59, 0]
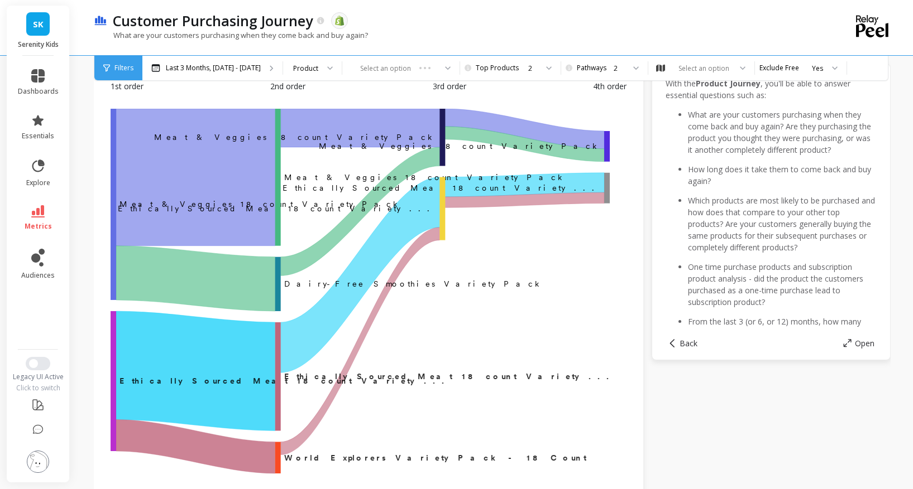
click at [116, 350] on rect "A chart." at bounding box center [114, 381] width 6 height 140
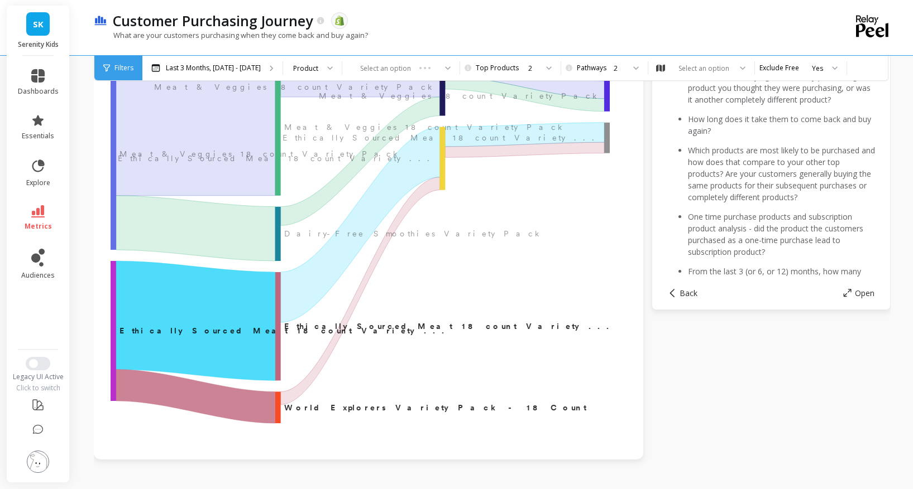
scroll to position [109, 0]
click at [116, 323] on rect "A chart." at bounding box center [114, 331] width 6 height 140
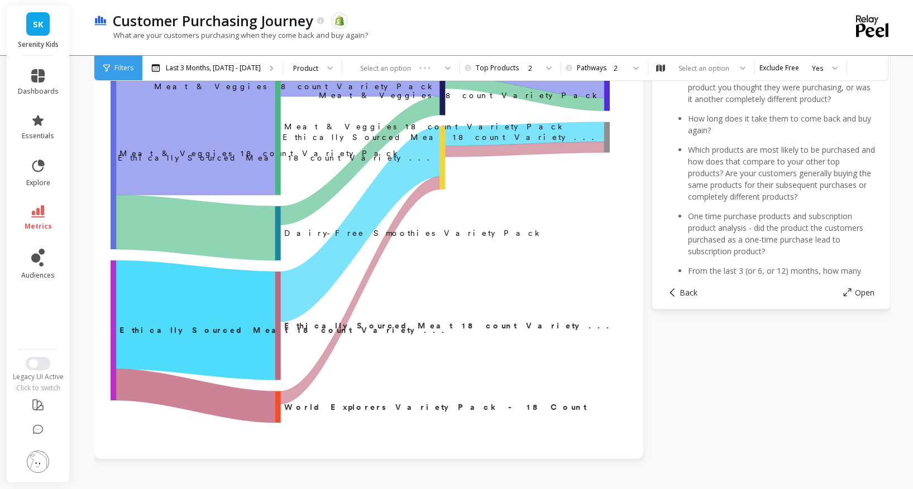
click at [116, 298] on rect "A chart." at bounding box center [114, 331] width 6 height 140
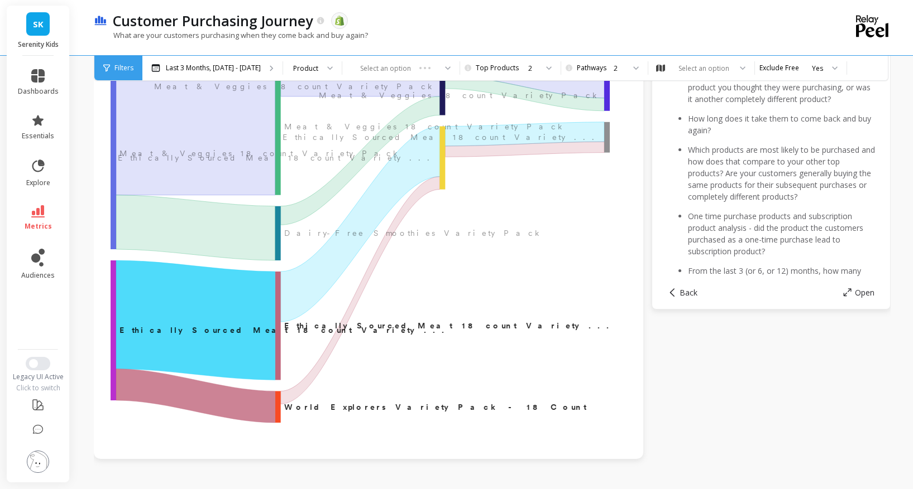
click at [116, 298] on rect "A chart." at bounding box center [114, 331] width 6 height 140
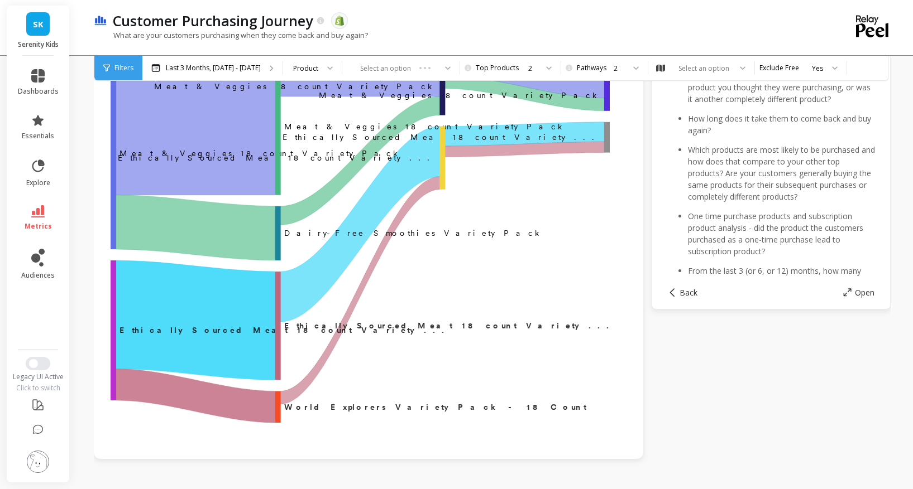
click at [116, 298] on rect "A chart." at bounding box center [114, 331] width 6 height 140
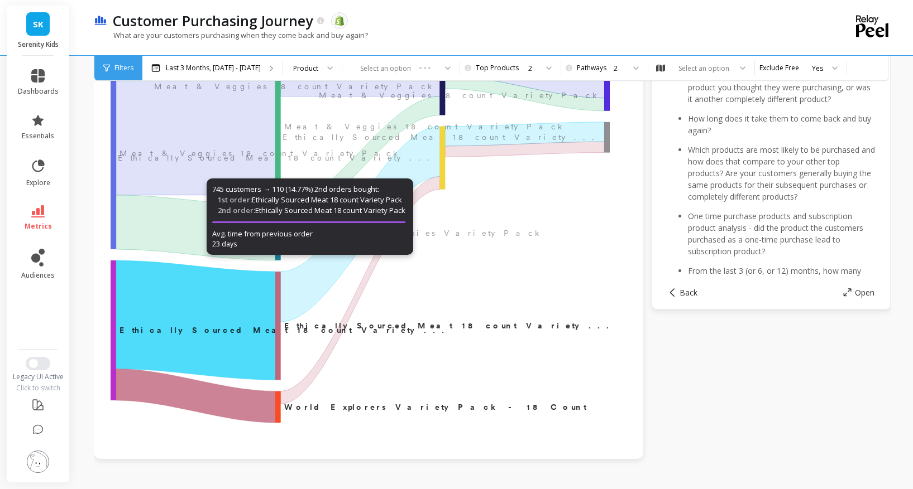
click at [168, 307] on icon "A chart." at bounding box center [195, 320] width 159 height 119
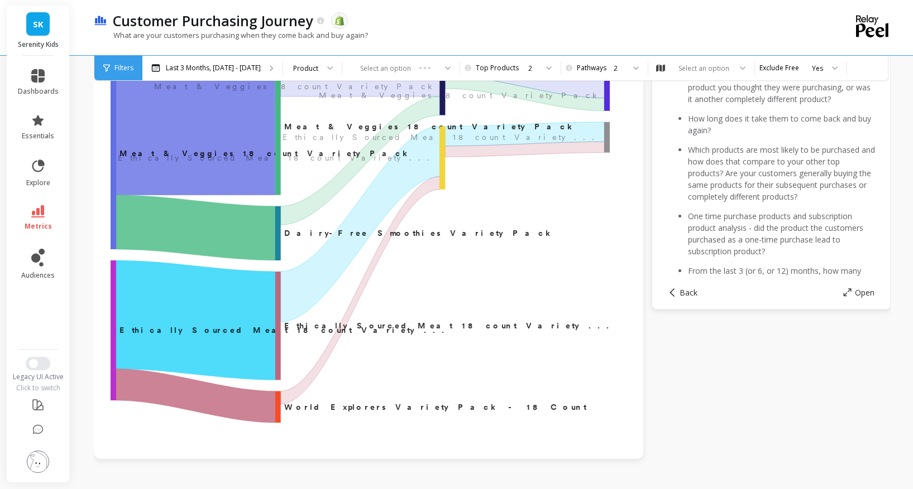
click at [116, 187] on rect "A chart." at bounding box center [114, 153] width 6 height 191
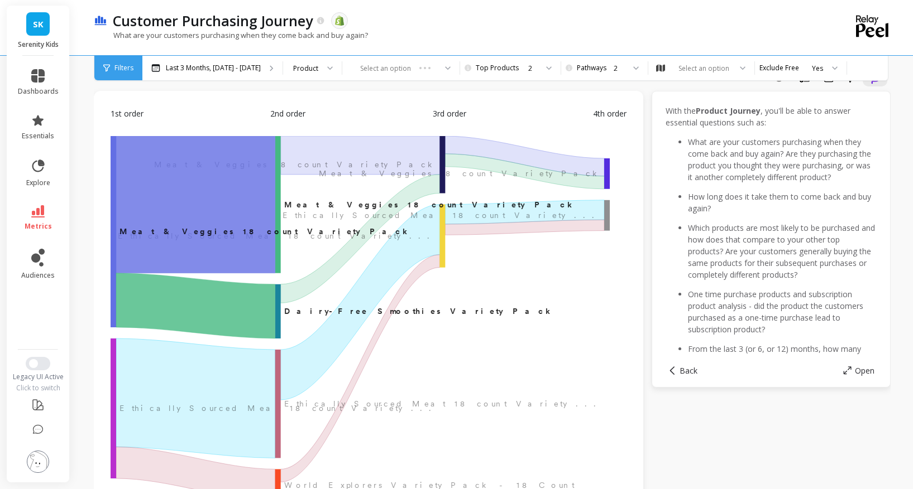
scroll to position [33, 0]
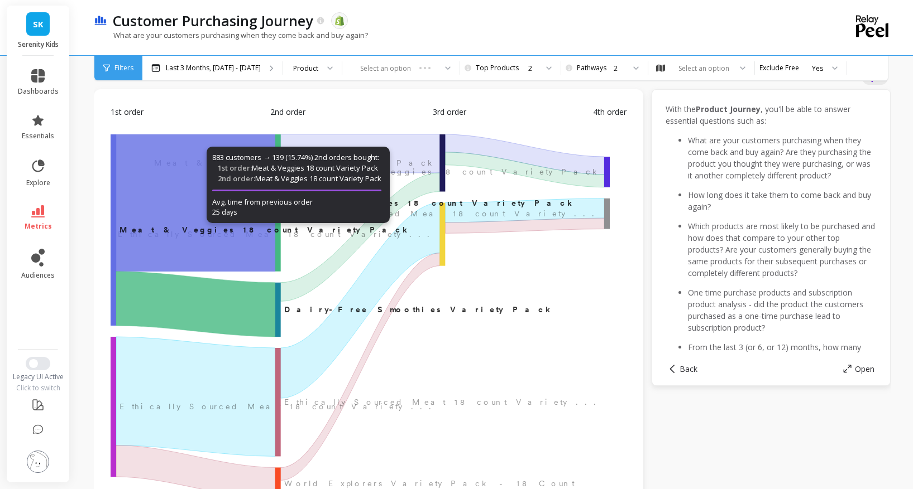
click at [157, 220] on icon "A chart." at bounding box center [195, 203] width 159 height 137
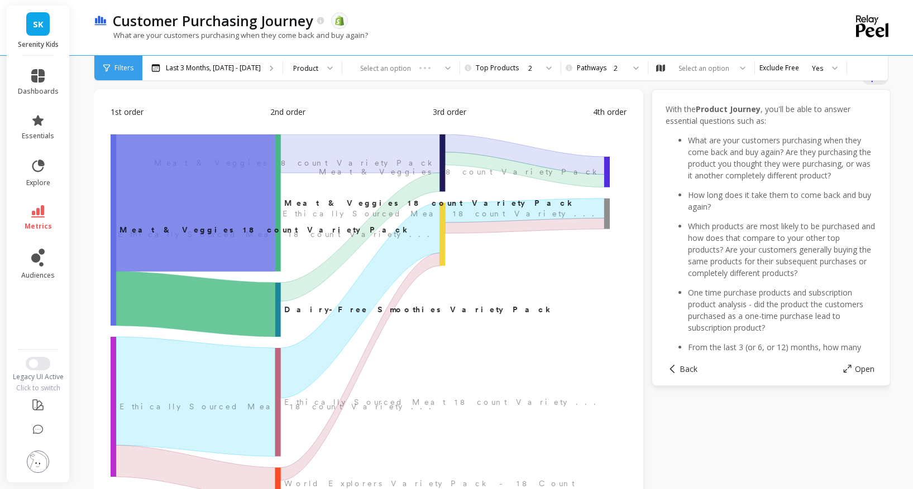
click at [116, 167] on rect "A chart." at bounding box center [114, 230] width 6 height 191
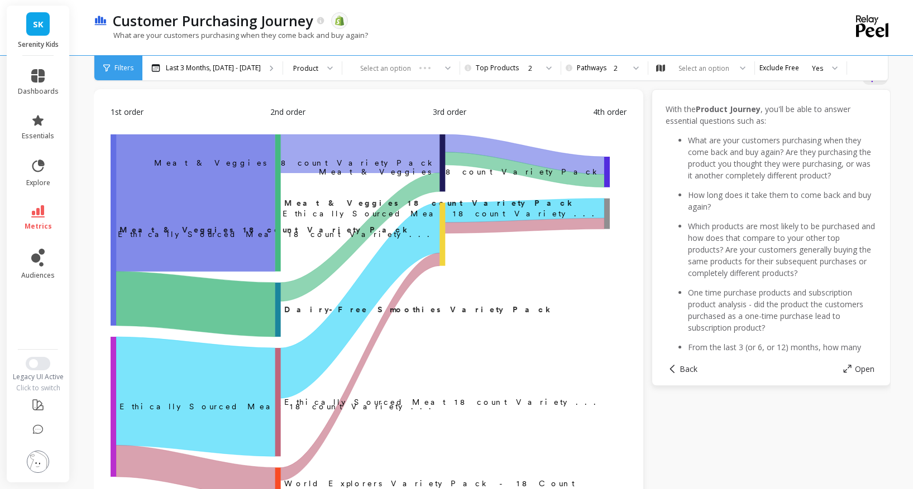
click at [116, 166] on rect "A chart." at bounding box center [114, 230] width 6 height 191
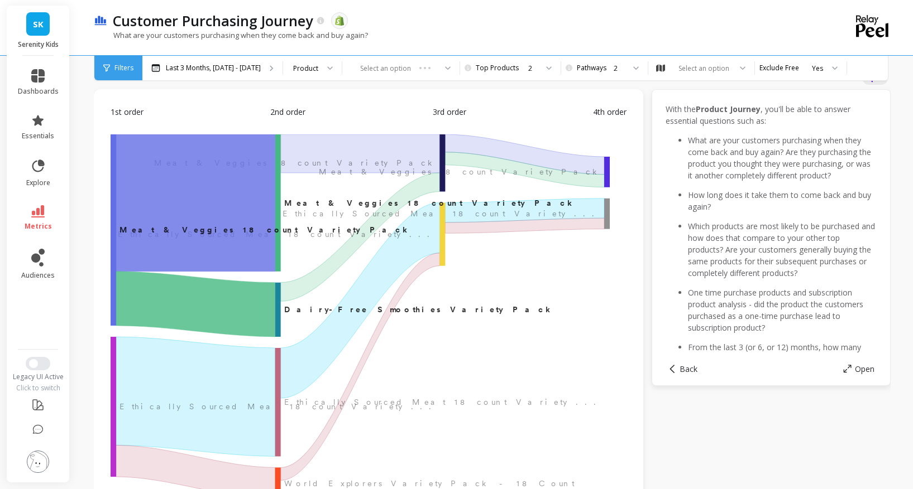
click at [201, 120] on div "1st order 2nd order 3rd order 4th order ‌Meat & Veggies 18 count Variety Pack M…" at bounding box center [368, 312] width 527 height 424
click at [116, 195] on rect "A chart." at bounding box center [114, 230] width 6 height 191
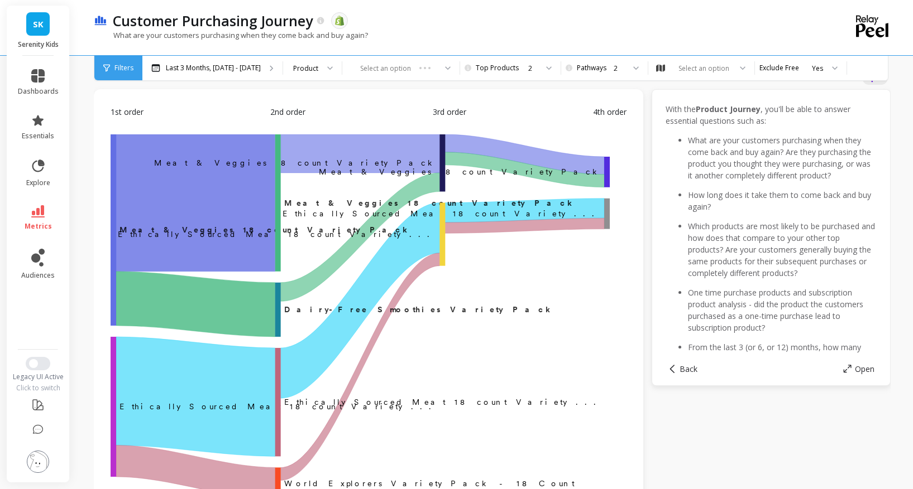
click at [116, 195] on rect "A chart." at bounding box center [114, 230] width 6 height 191
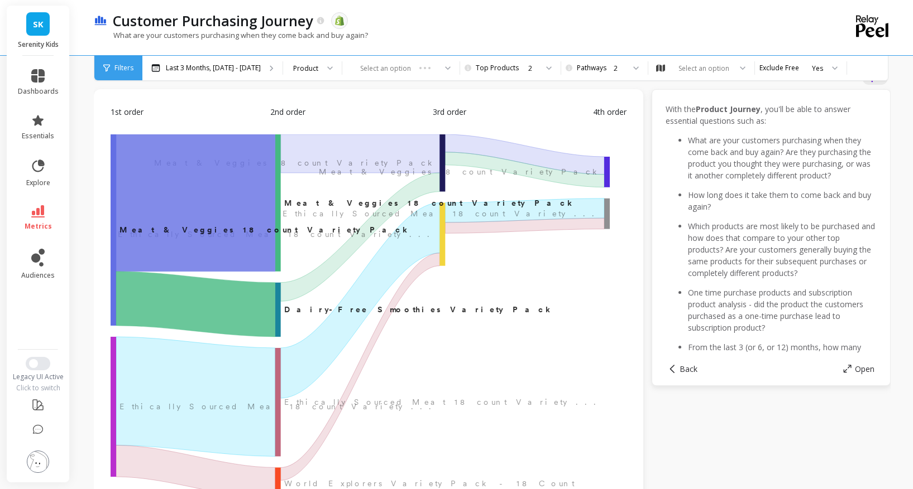
click at [116, 195] on rect "A chart." at bounding box center [114, 230] width 6 height 191
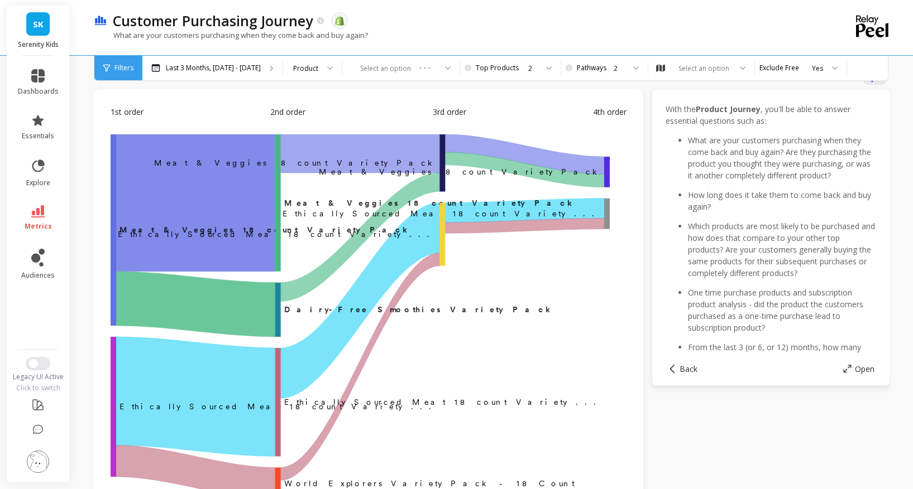
click at [116, 193] on rect "A chart." at bounding box center [114, 230] width 6 height 191
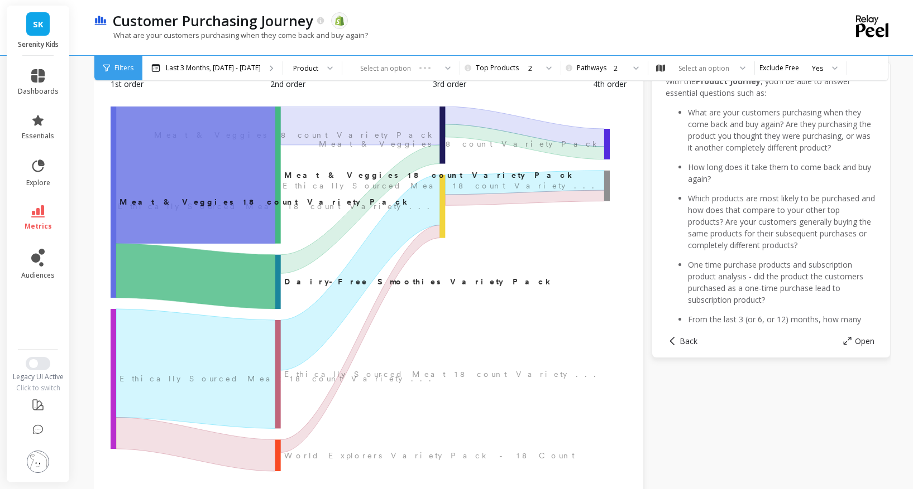
scroll to position [107, 0]
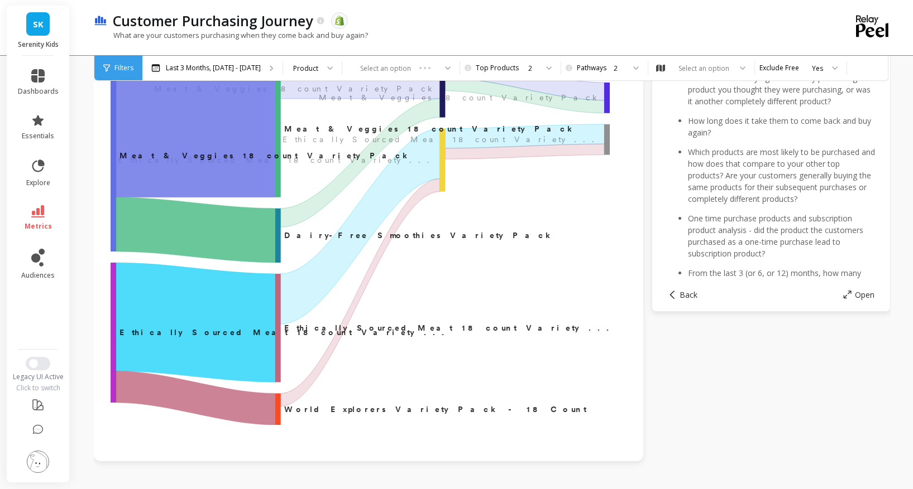
click at [116, 300] on rect "A chart." at bounding box center [114, 333] width 6 height 140
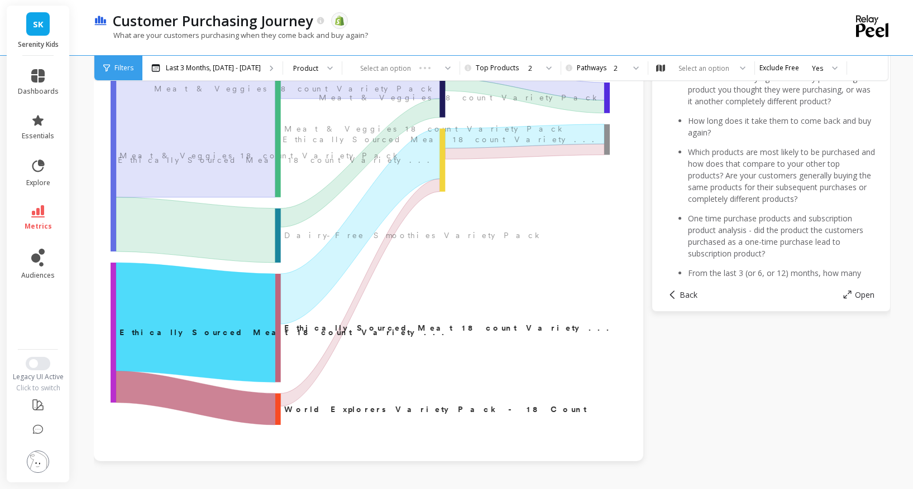
click at [116, 300] on rect "A chart." at bounding box center [114, 333] width 6 height 140
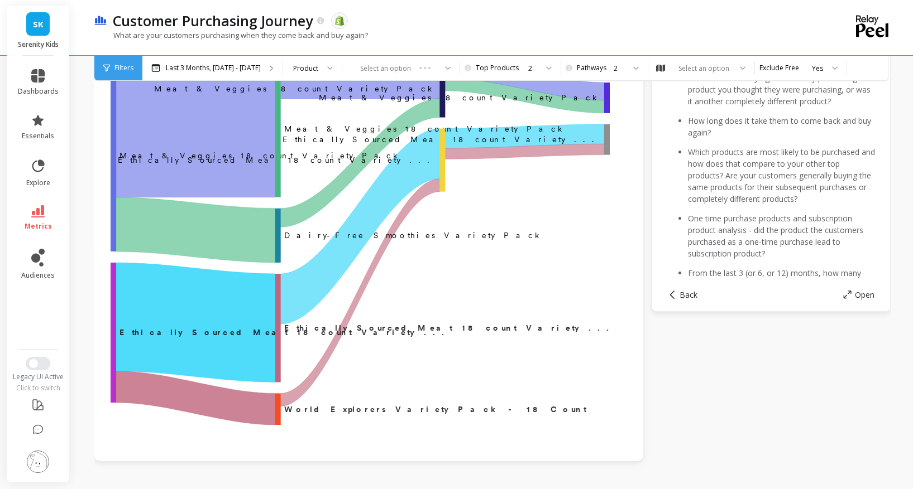
click at [116, 300] on rect "A chart." at bounding box center [114, 333] width 6 height 140
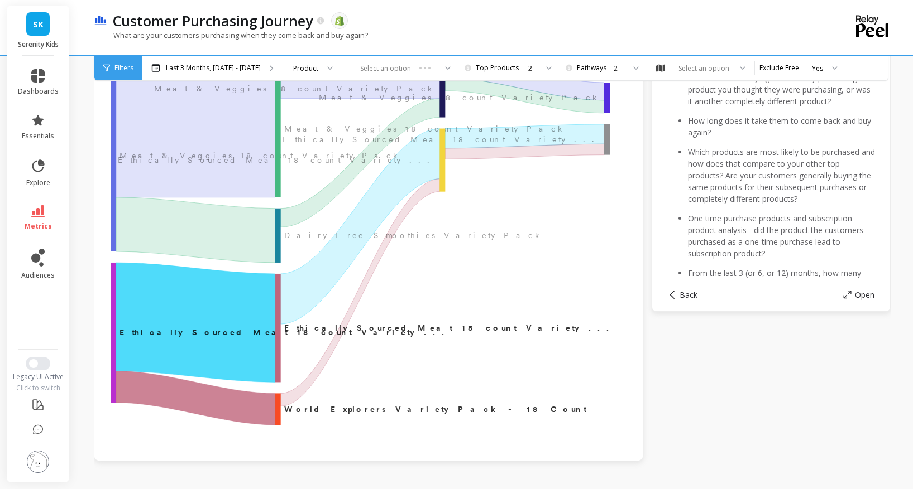
click at [116, 300] on rect "A chart." at bounding box center [114, 333] width 6 height 140
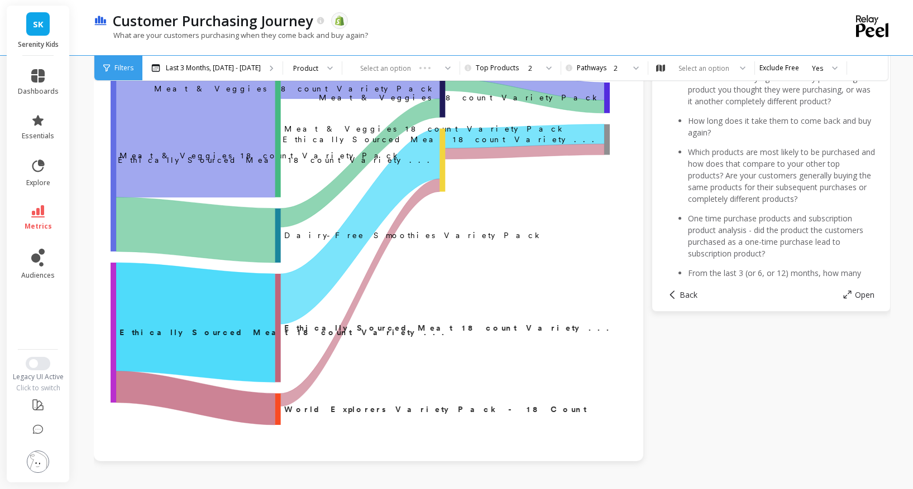
click at [116, 306] on rect "A chart." at bounding box center [114, 333] width 6 height 140
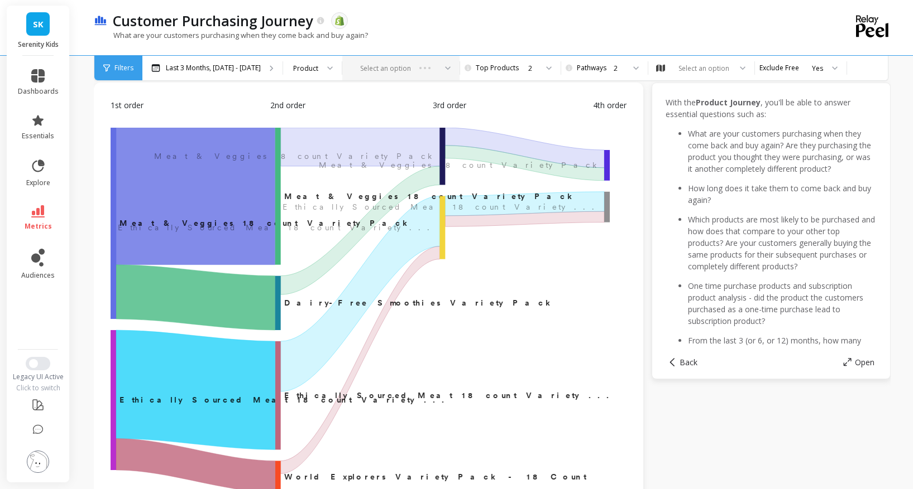
scroll to position [15, 0]
